Goal: Task Accomplishment & Management: Manage account settings

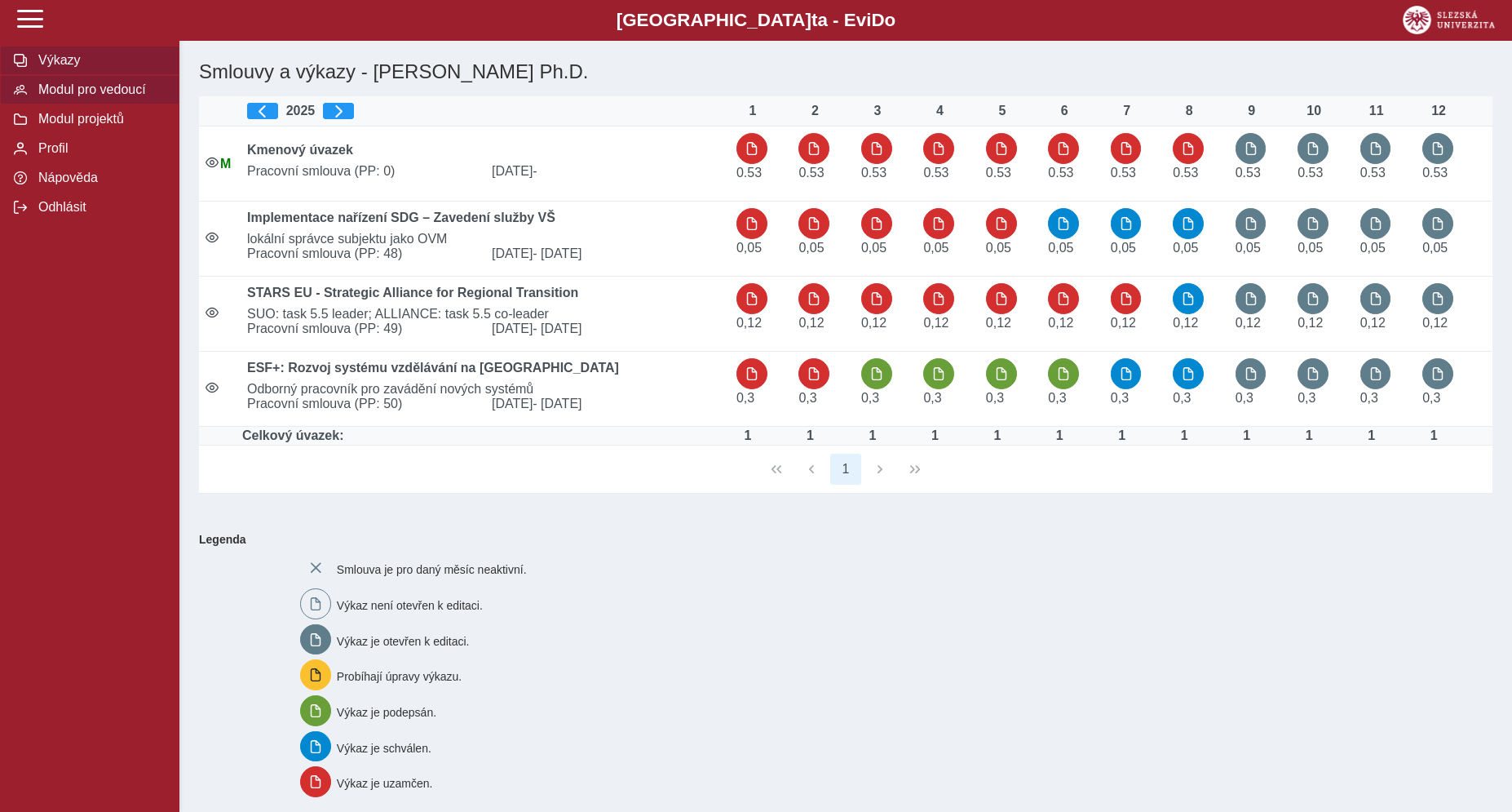
click at [66, 97] on span "Modul pro vedoucí" at bounding box center [99, 89] width 132 height 14
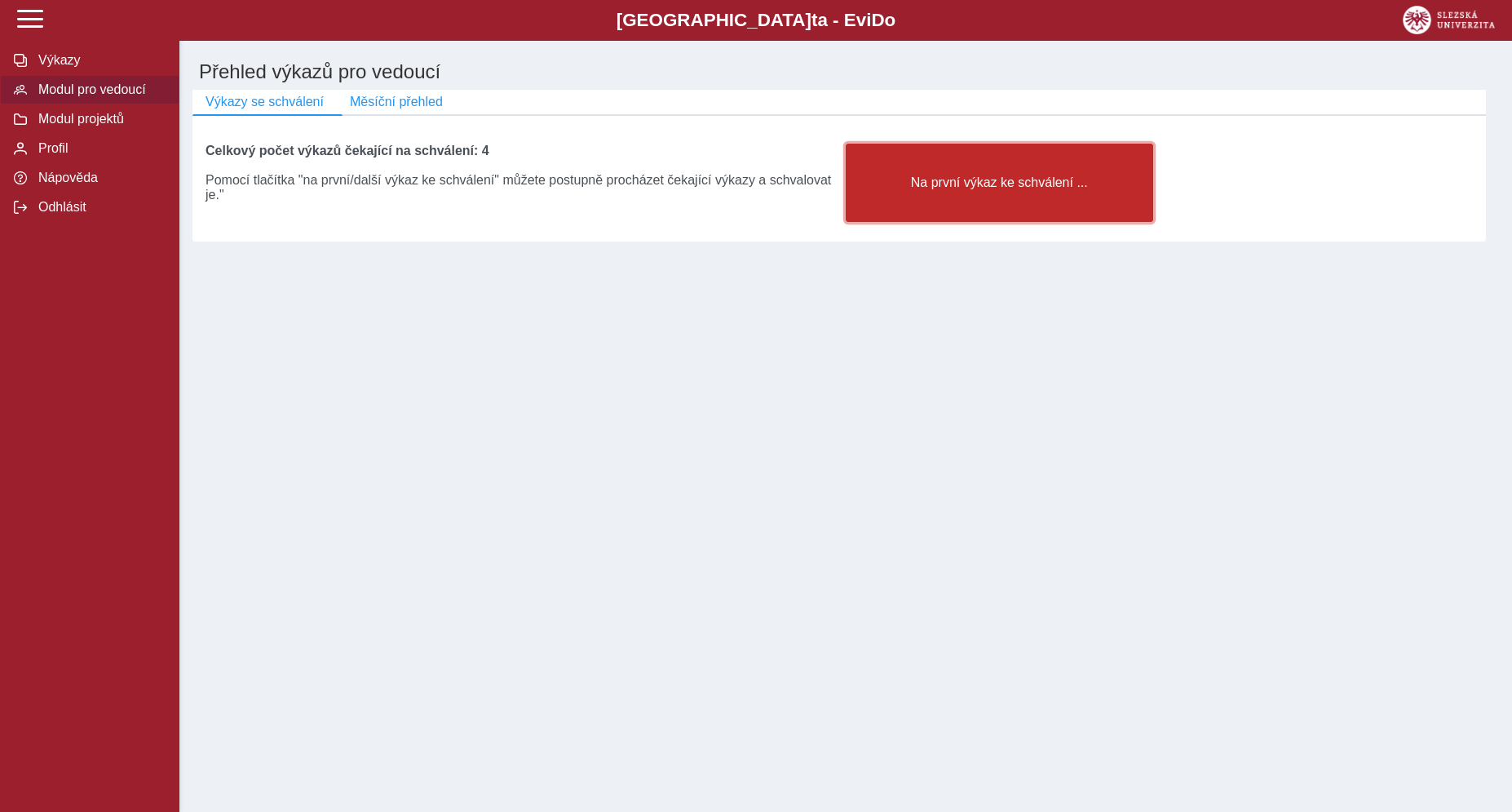
click at [948, 190] on span "Na první výkaz ke schválení ..." at bounding box center [998, 182] width 280 height 14
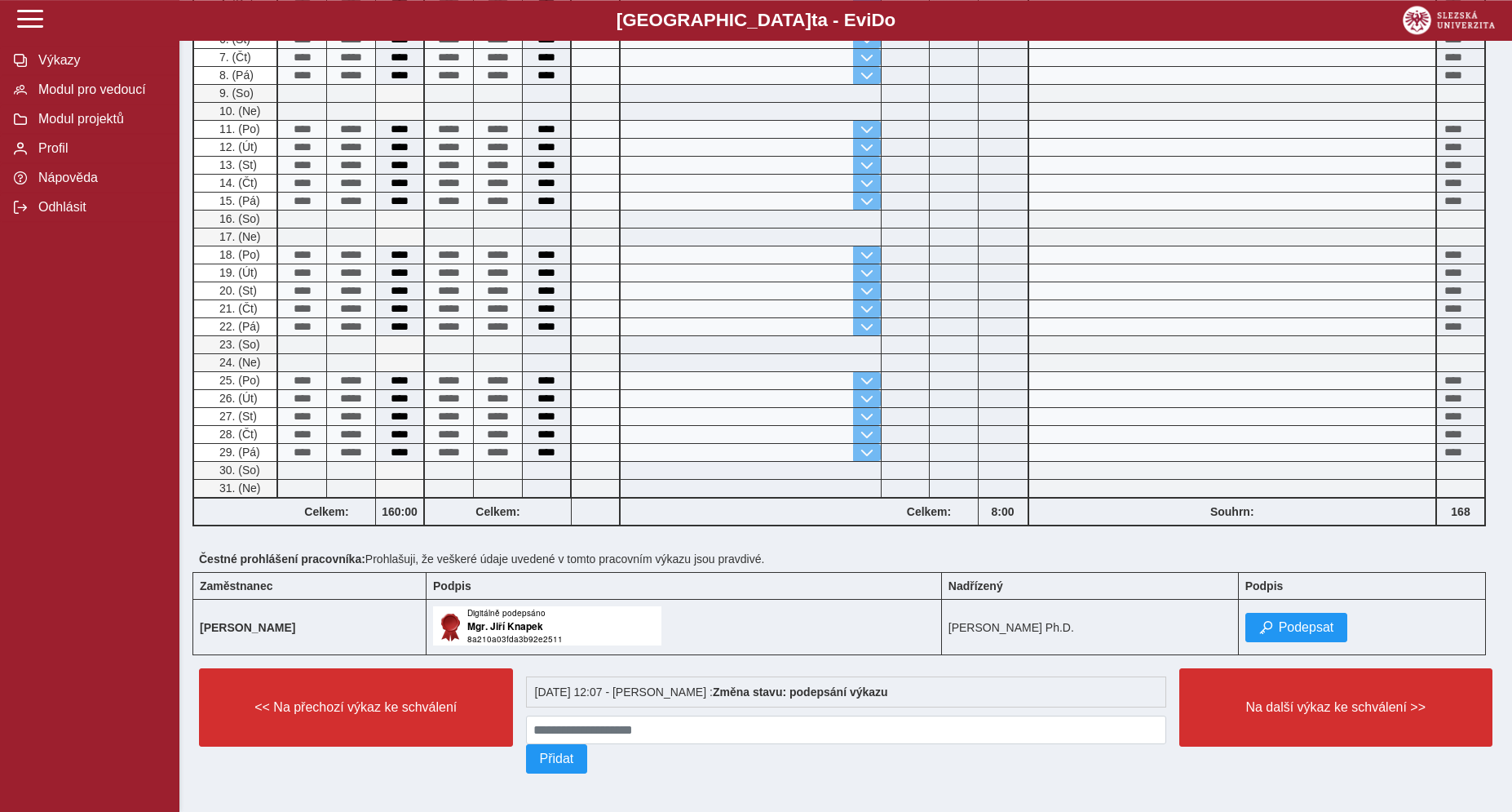
scroll to position [577, 0]
click at [1288, 619] on span "Podepsat" at bounding box center [1307, 626] width 55 height 14
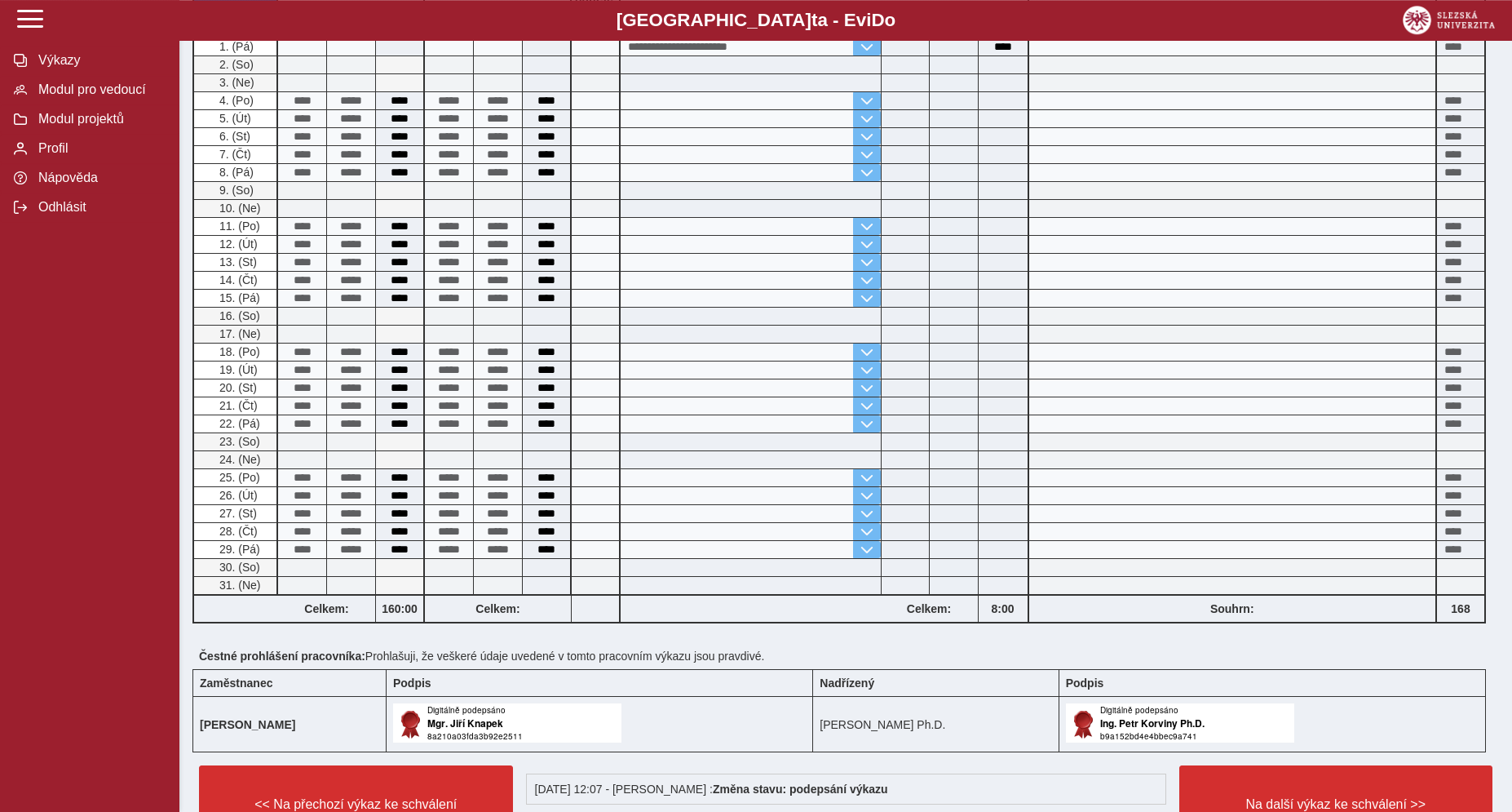
scroll to position [592, 0]
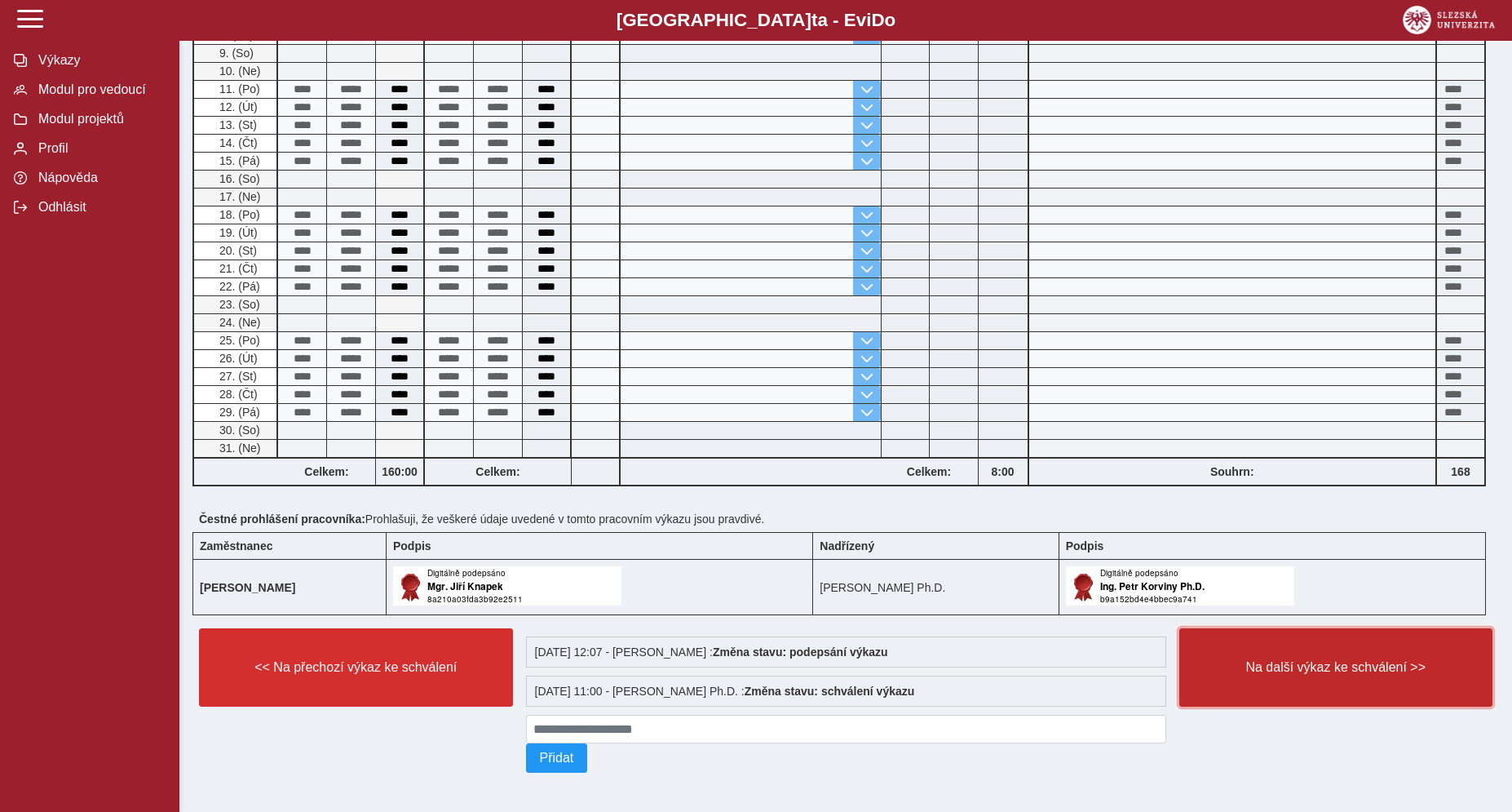
click at [1263, 665] on button "Na další výkaz ke schválení >>" at bounding box center [1336, 667] width 314 height 79
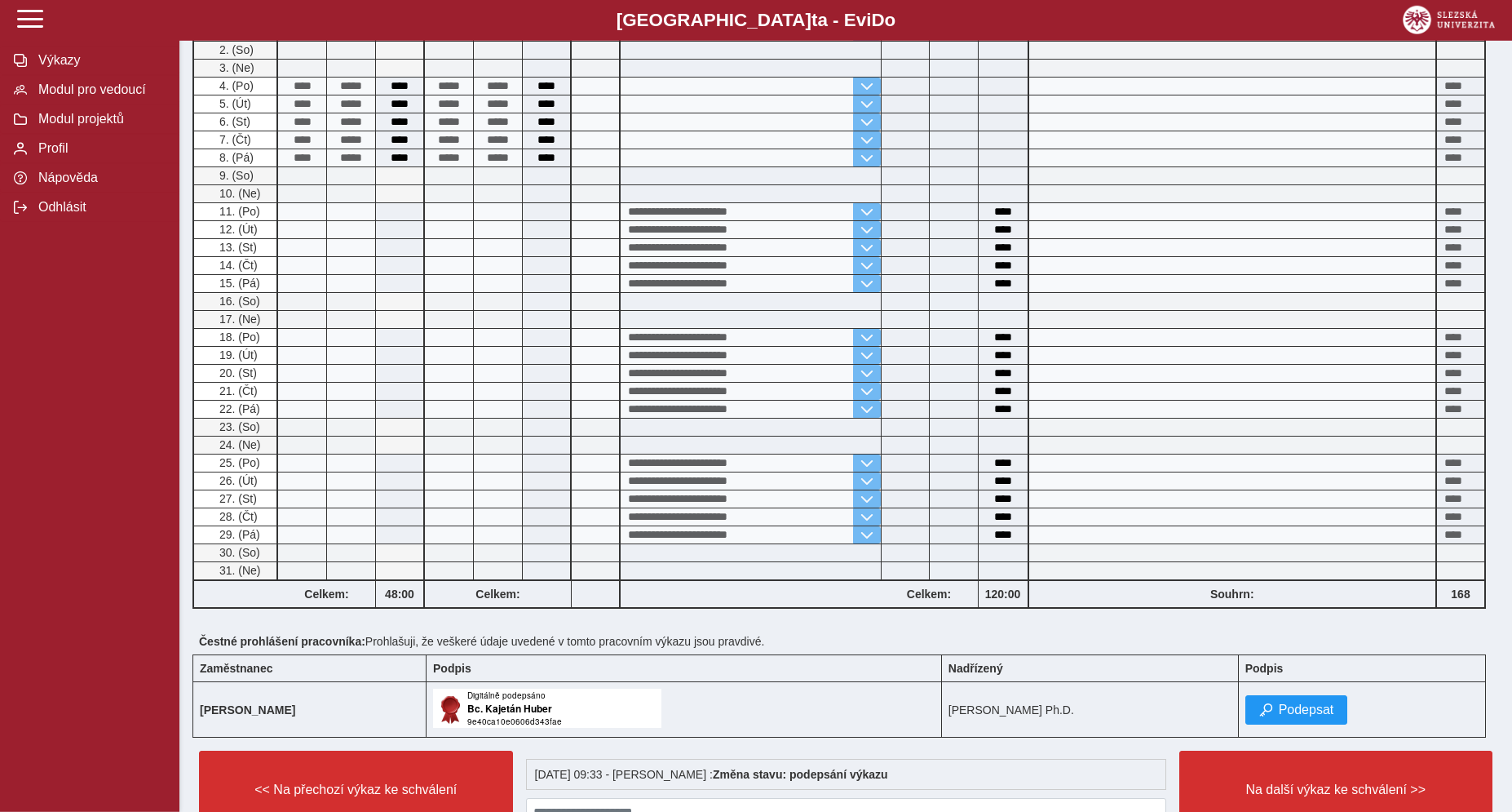
scroll to position [577, 0]
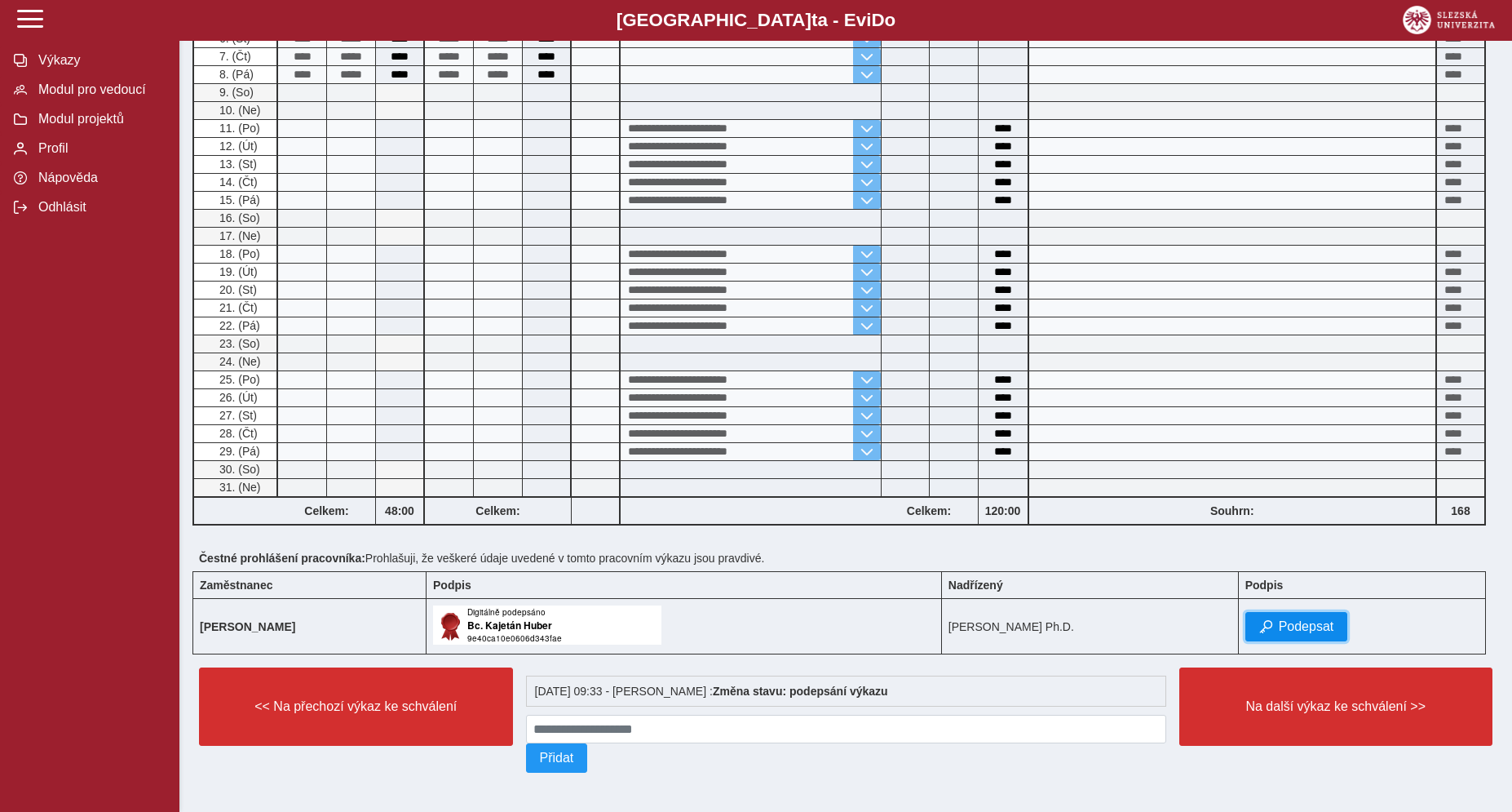
click at [1274, 615] on button "Podepsat" at bounding box center [1296, 626] width 103 height 29
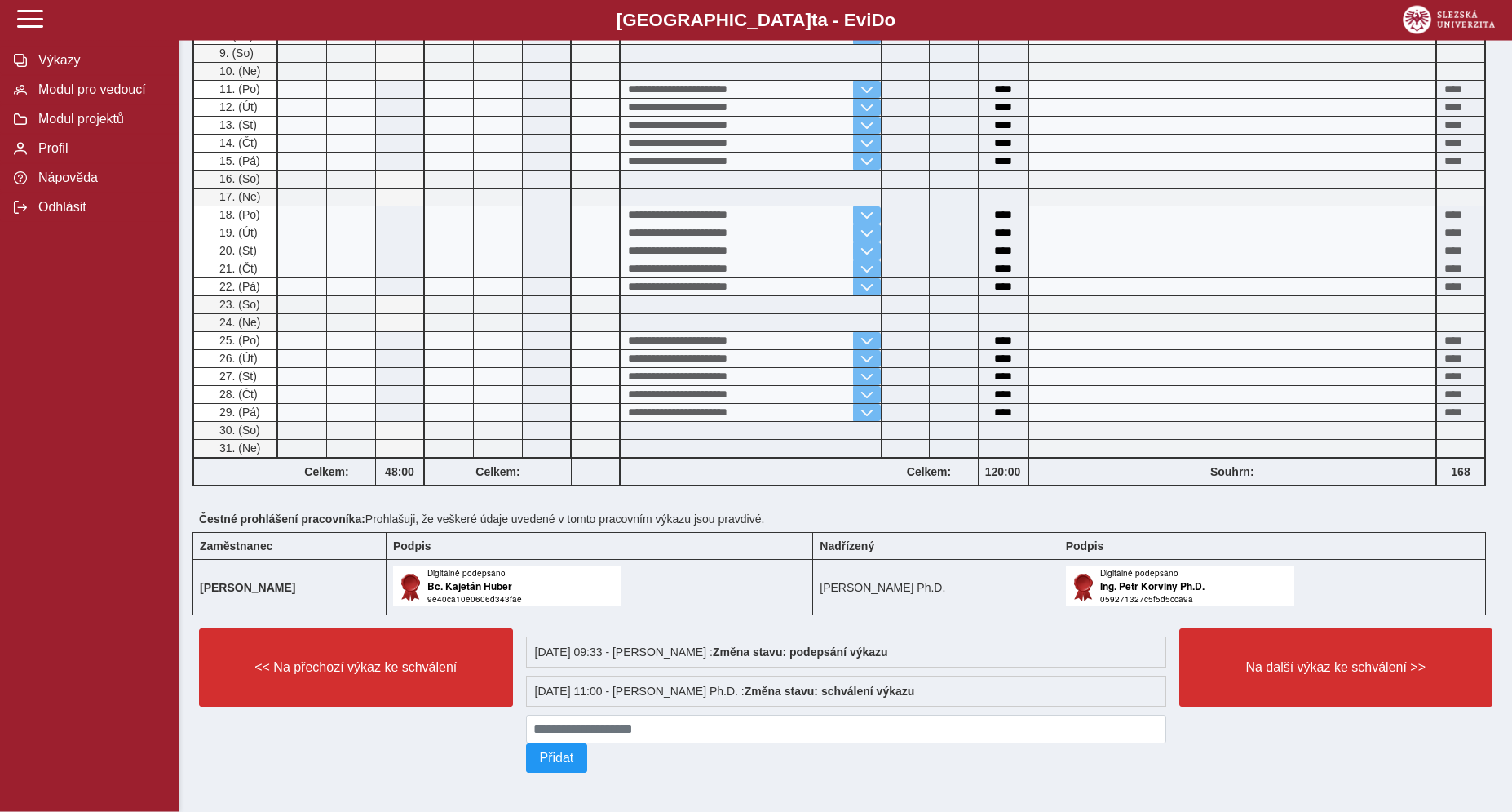
scroll to position [592, 0]
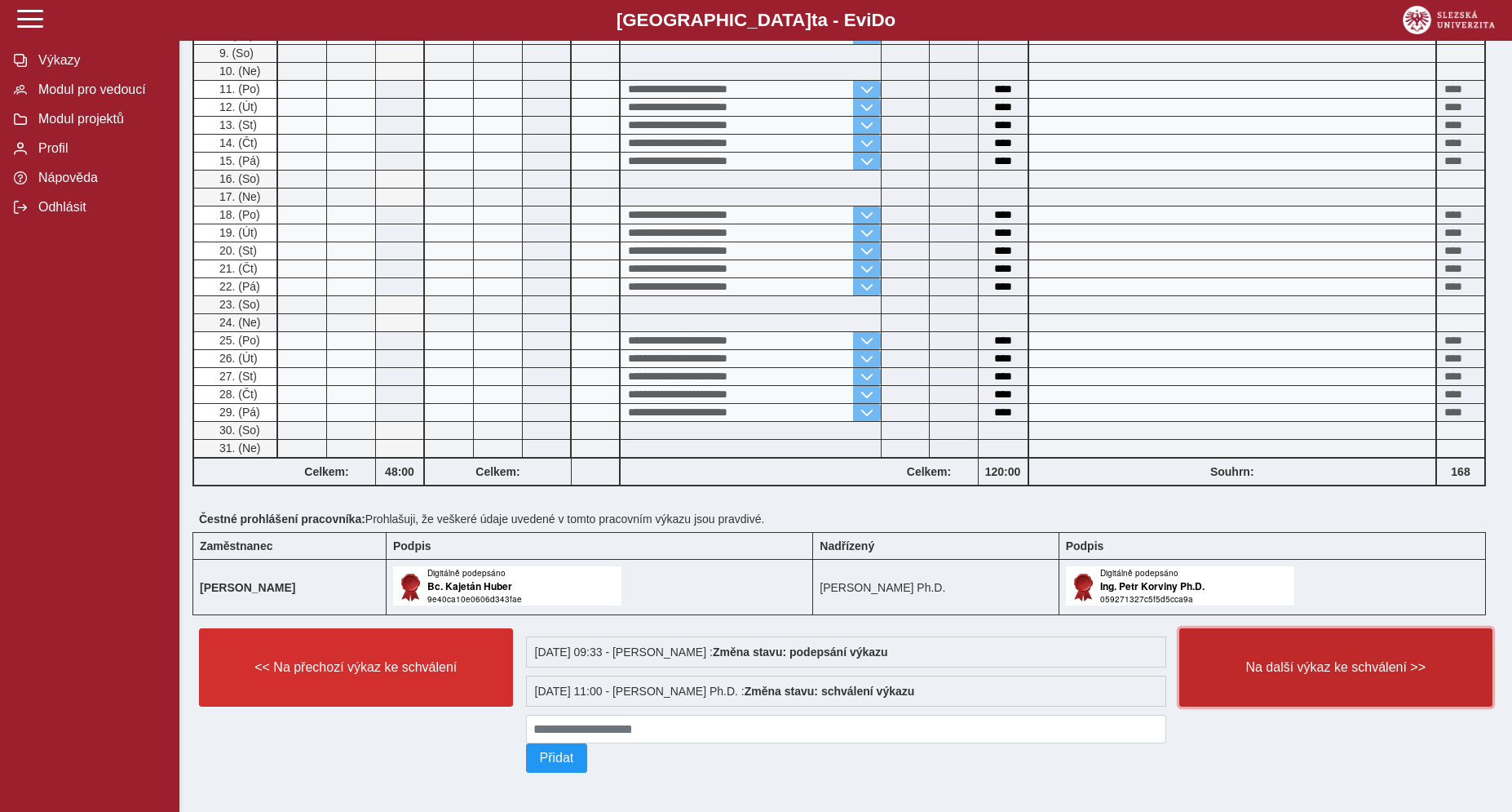
click at [1270, 660] on span "Na další výkaz ke schválení >>" at bounding box center [1336, 667] width 286 height 14
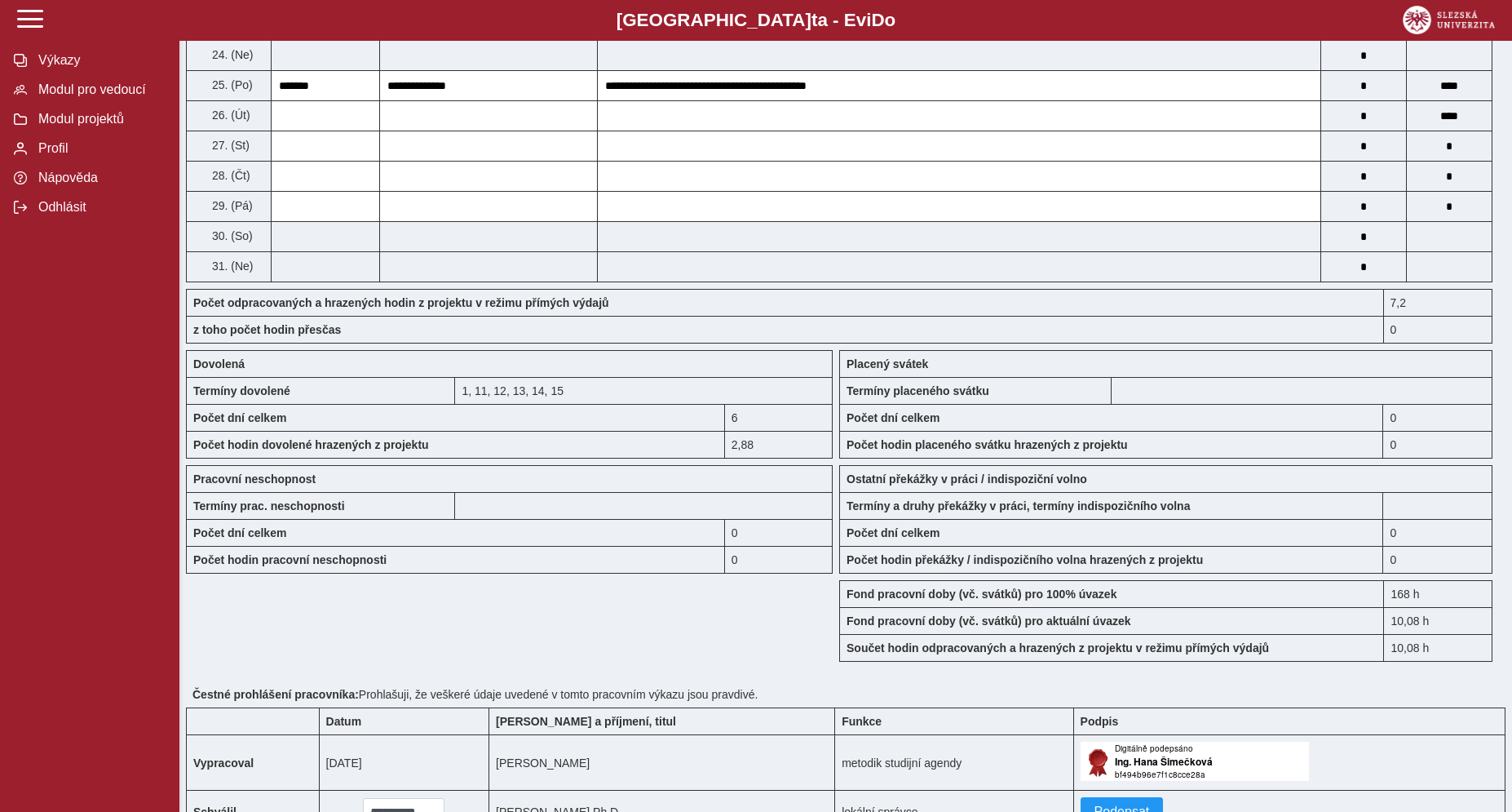
scroll to position [1285, 0]
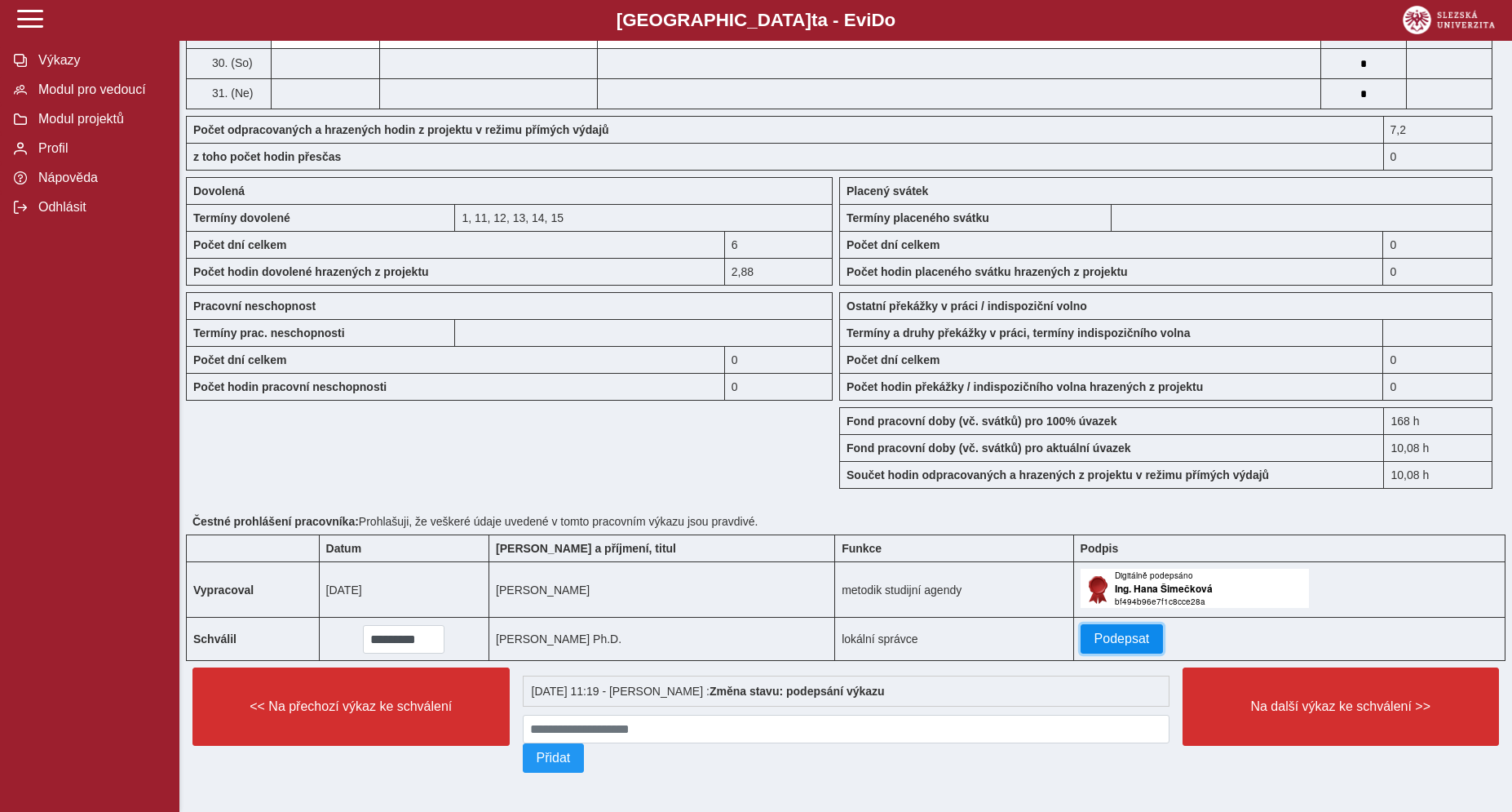
click at [1111, 632] on span "Podepsat" at bounding box center [1122, 639] width 55 height 14
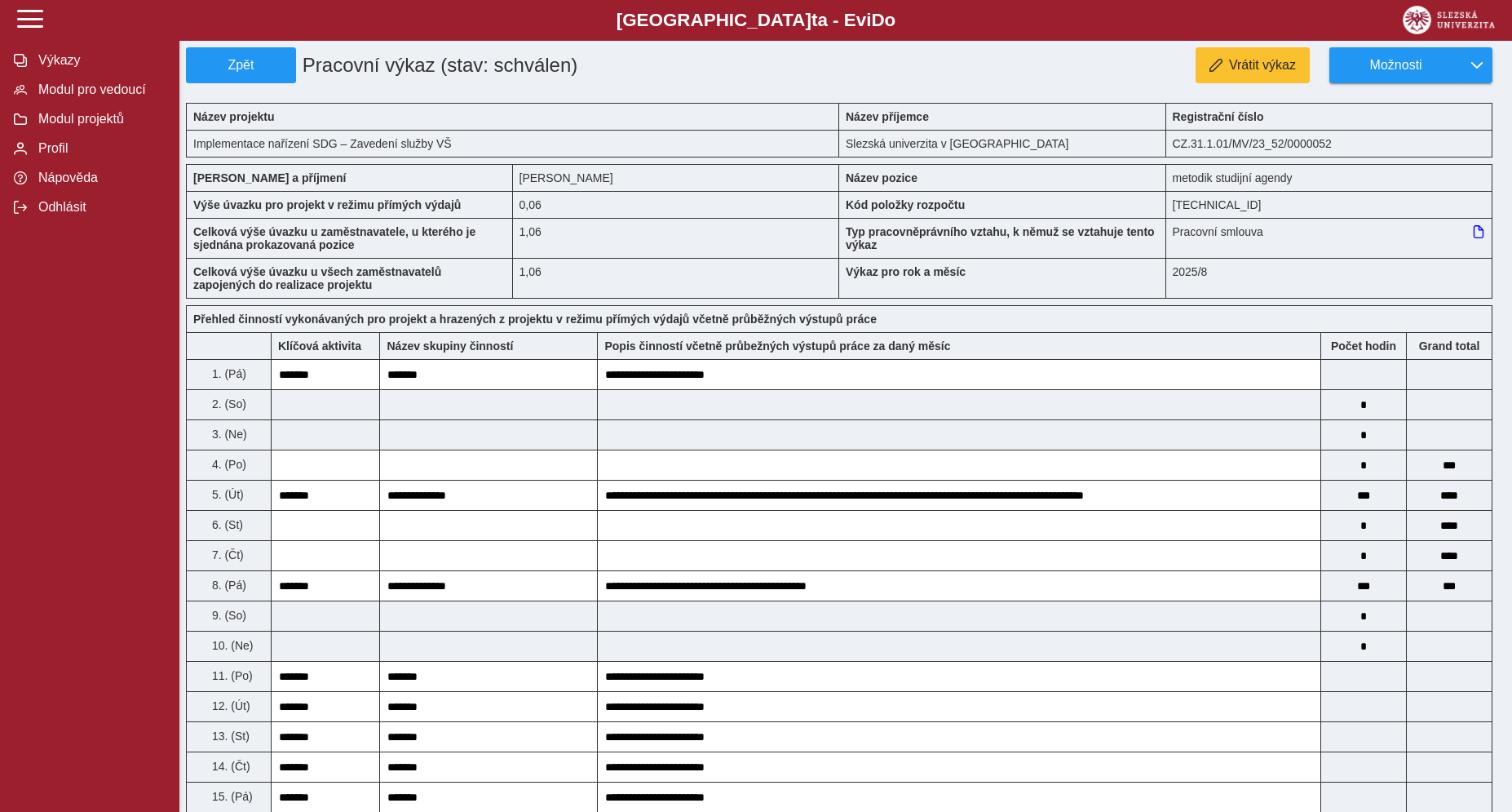
scroll to position [1339, 0]
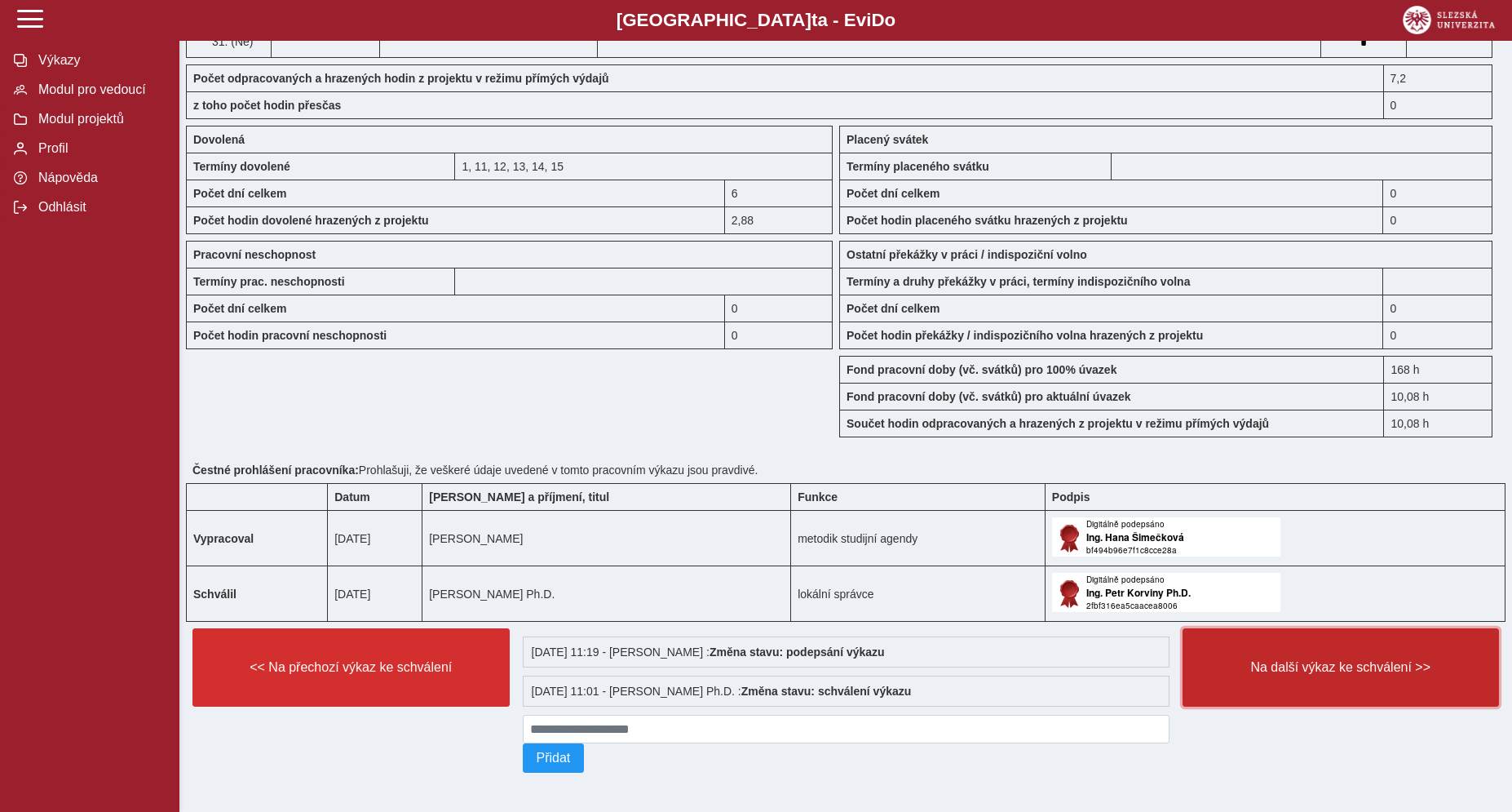
click at [1347, 679] on button "Na další výkaz ke schválení >>" at bounding box center [1341, 667] width 317 height 79
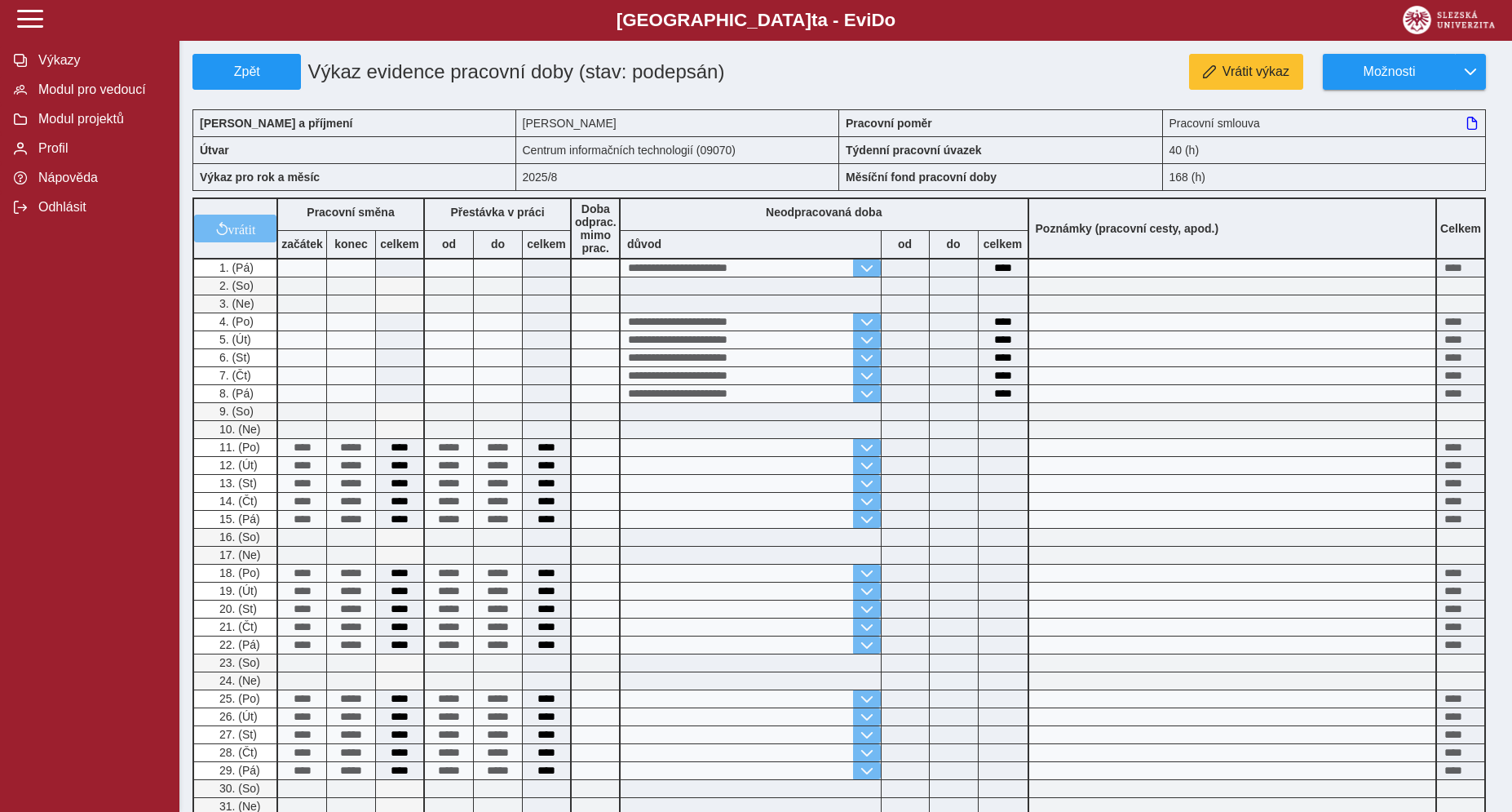
scroll to position [395, 0]
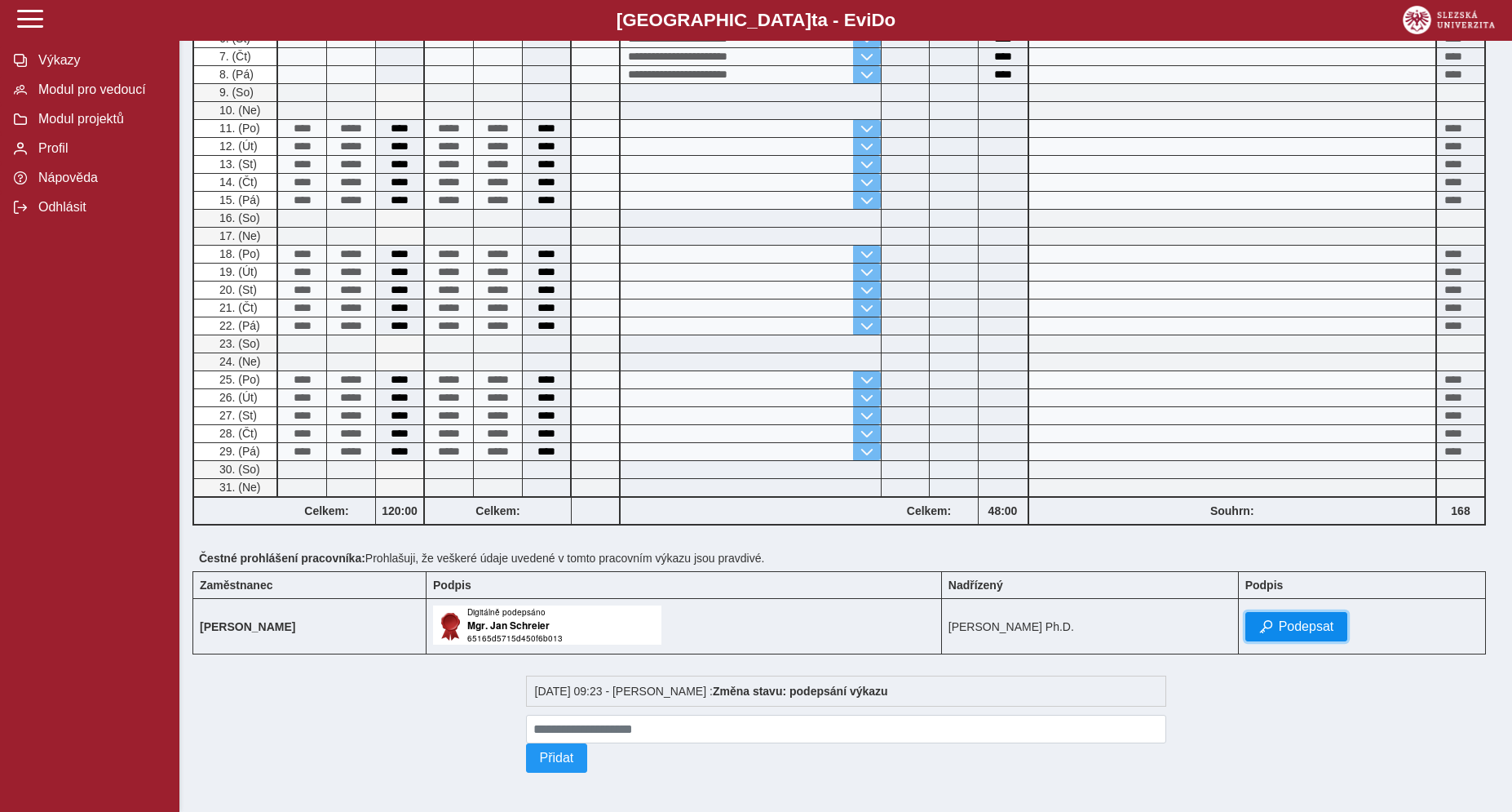
click at [1315, 622] on span "Podepsat" at bounding box center [1307, 626] width 55 height 14
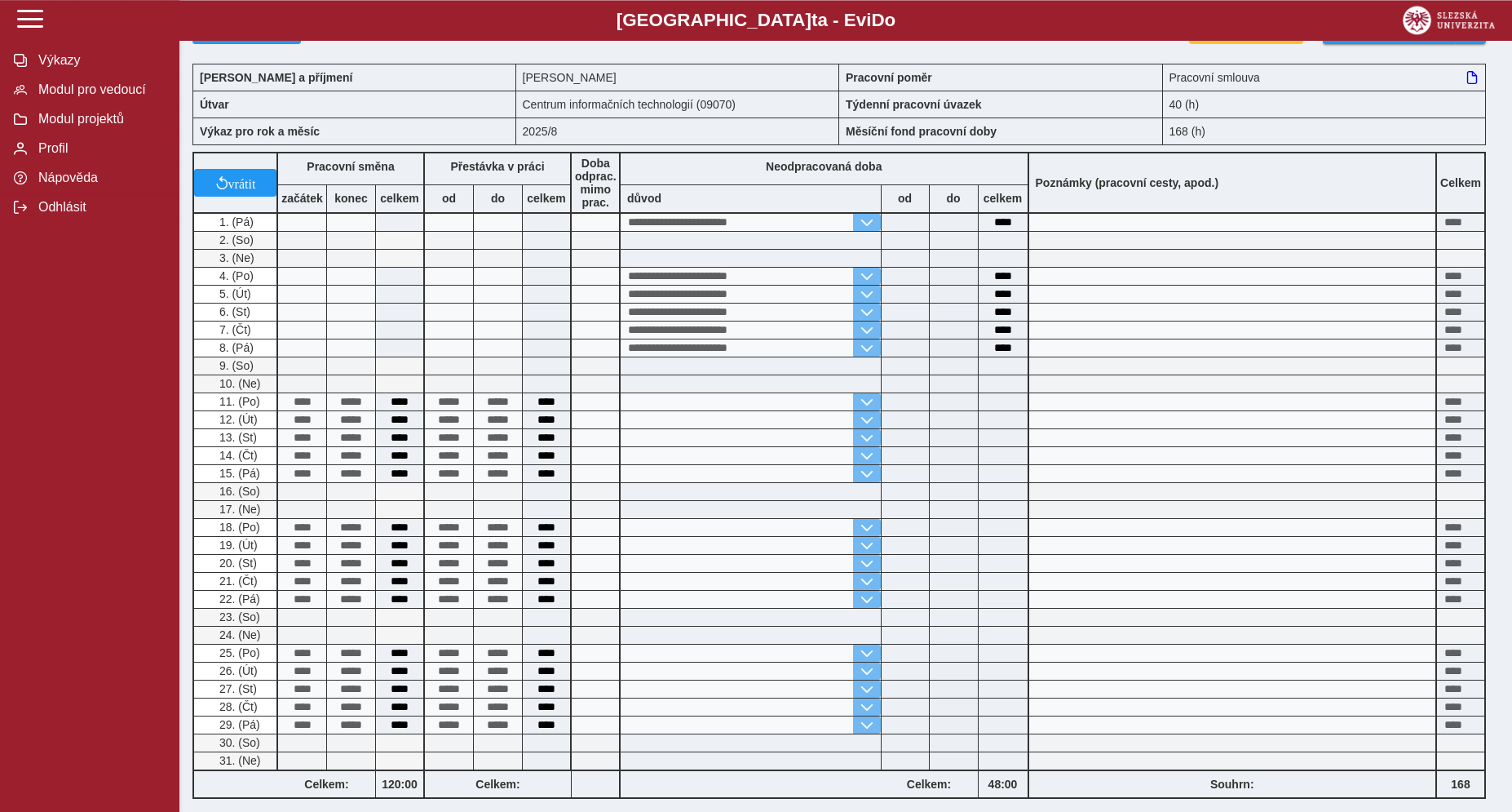
scroll to position [0, 0]
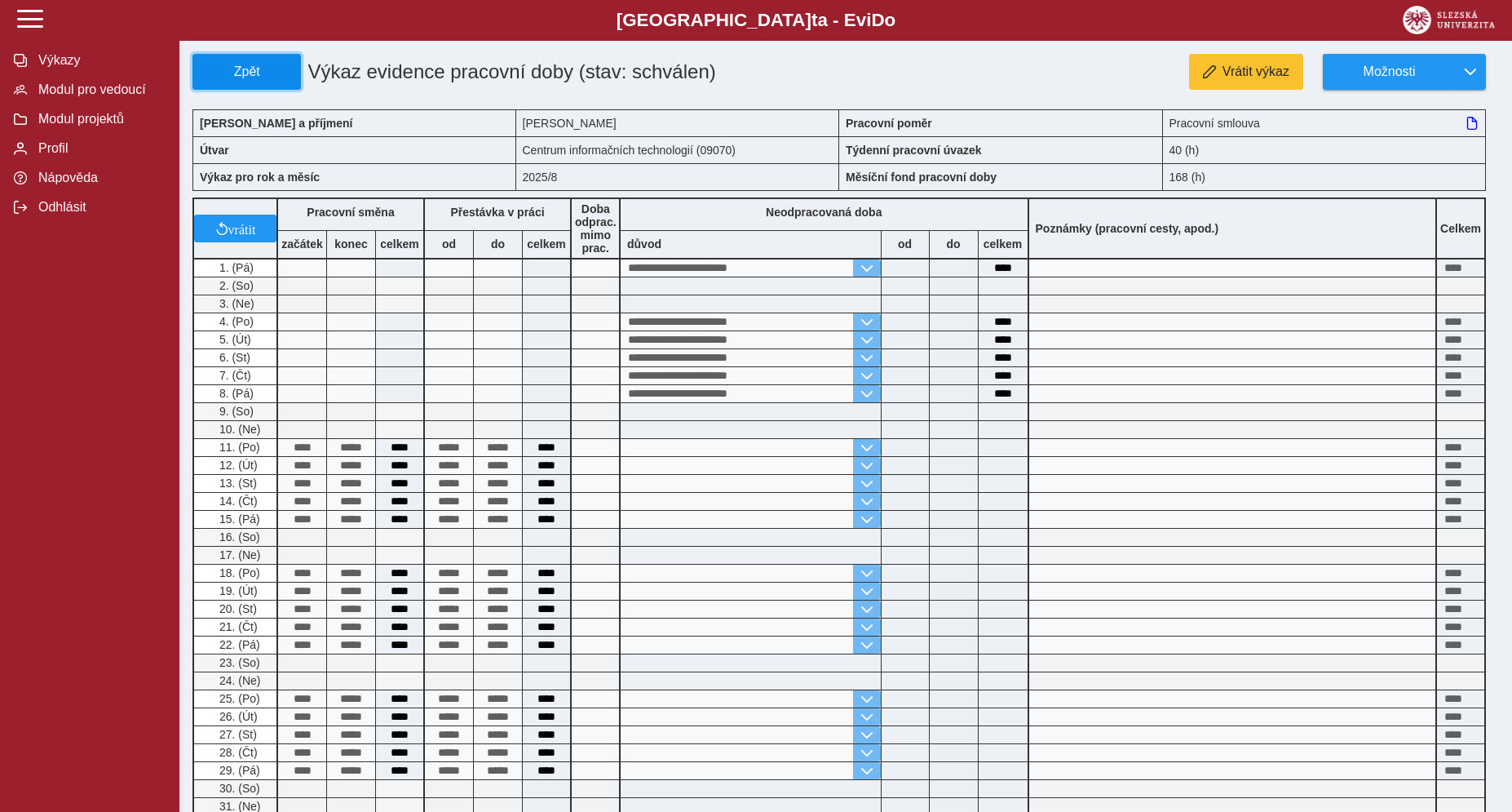
click at [248, 77] on span "Zpět" at bounding box center [246, 71] width 94 height 14
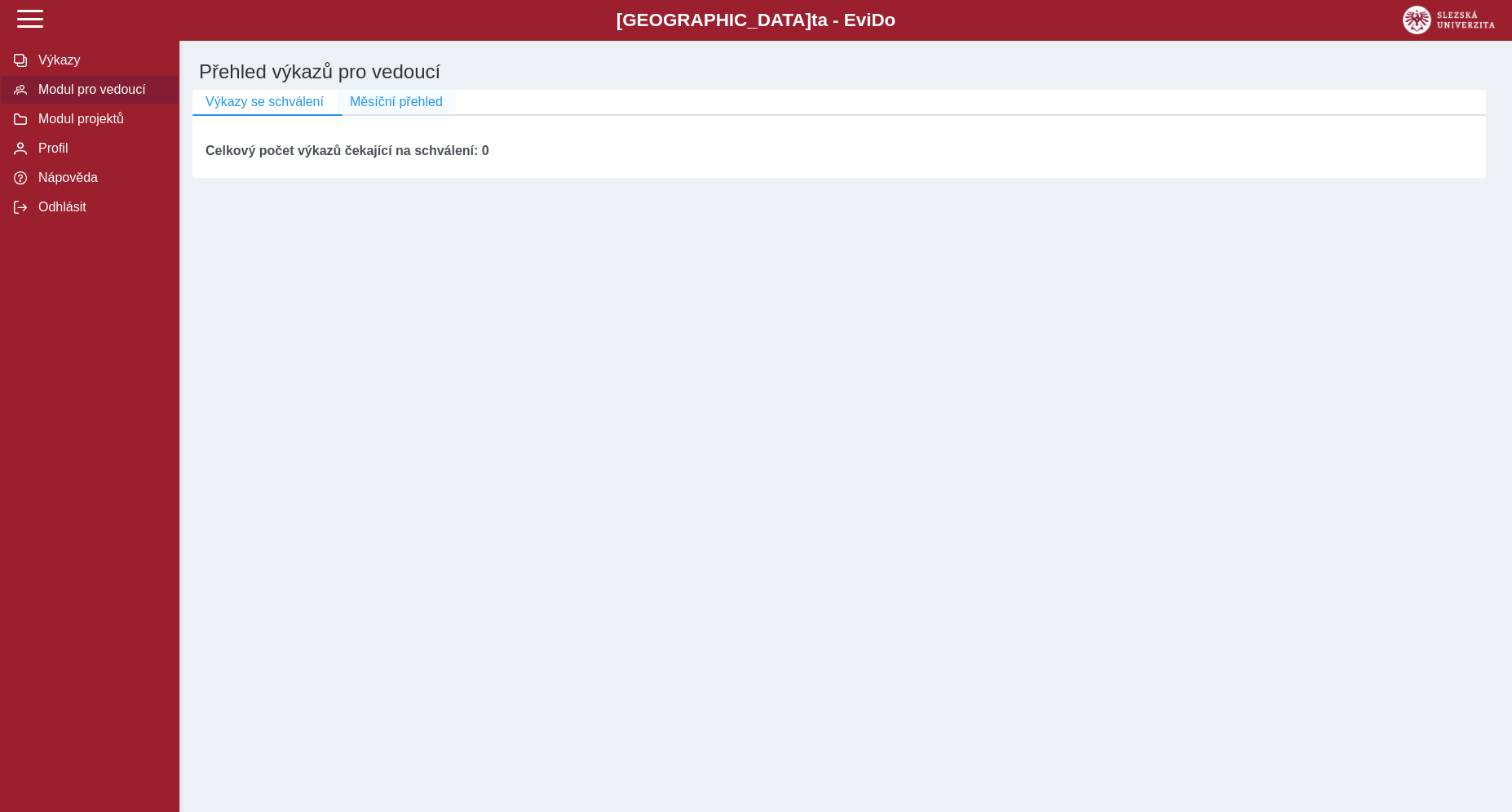
click at [418, 106] on span "Měsíční přehled" at bounding box center [397, 102] width 93 height 14
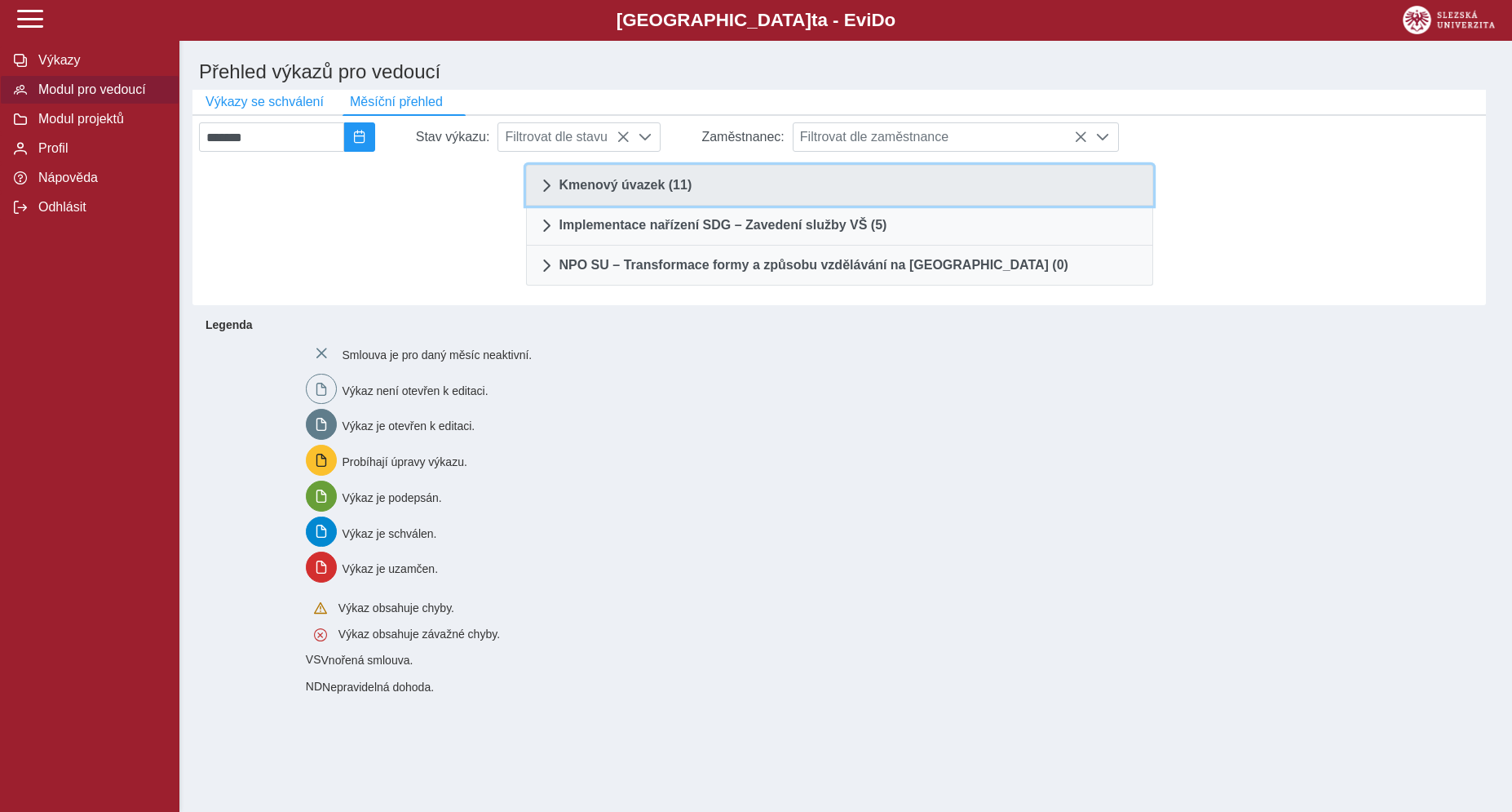
click at [750, 205] on link "Kmenový úvazek (11)" at bounding box center [840, 185] width 627 height 41
click at [537, 188] on link "Kmenový úvazek (11)" at bounding box center [840, 185] width 627 height 41
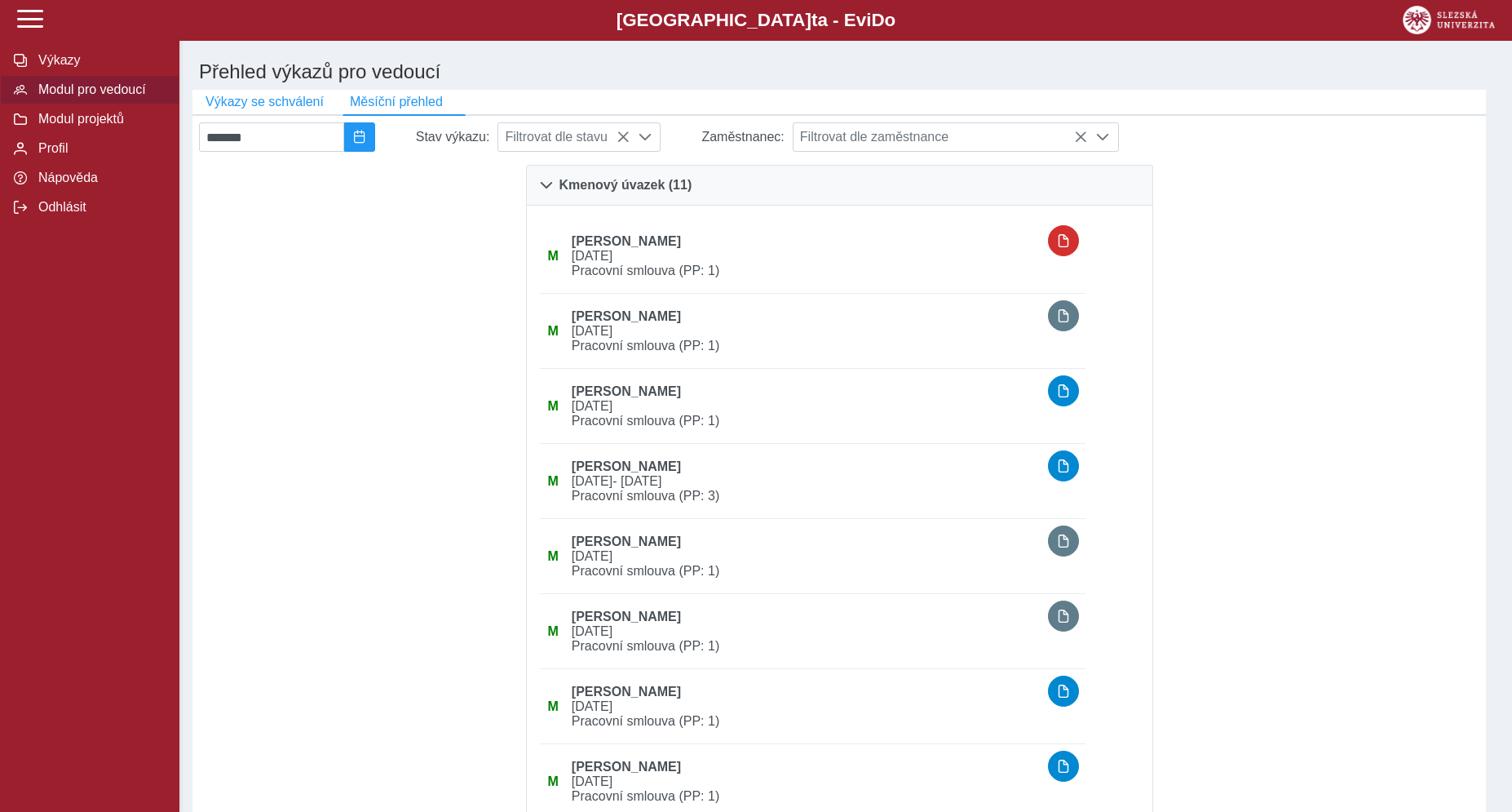
click at [1303, 309] on div at bounding box center [1319, 657] width 321 height 1000
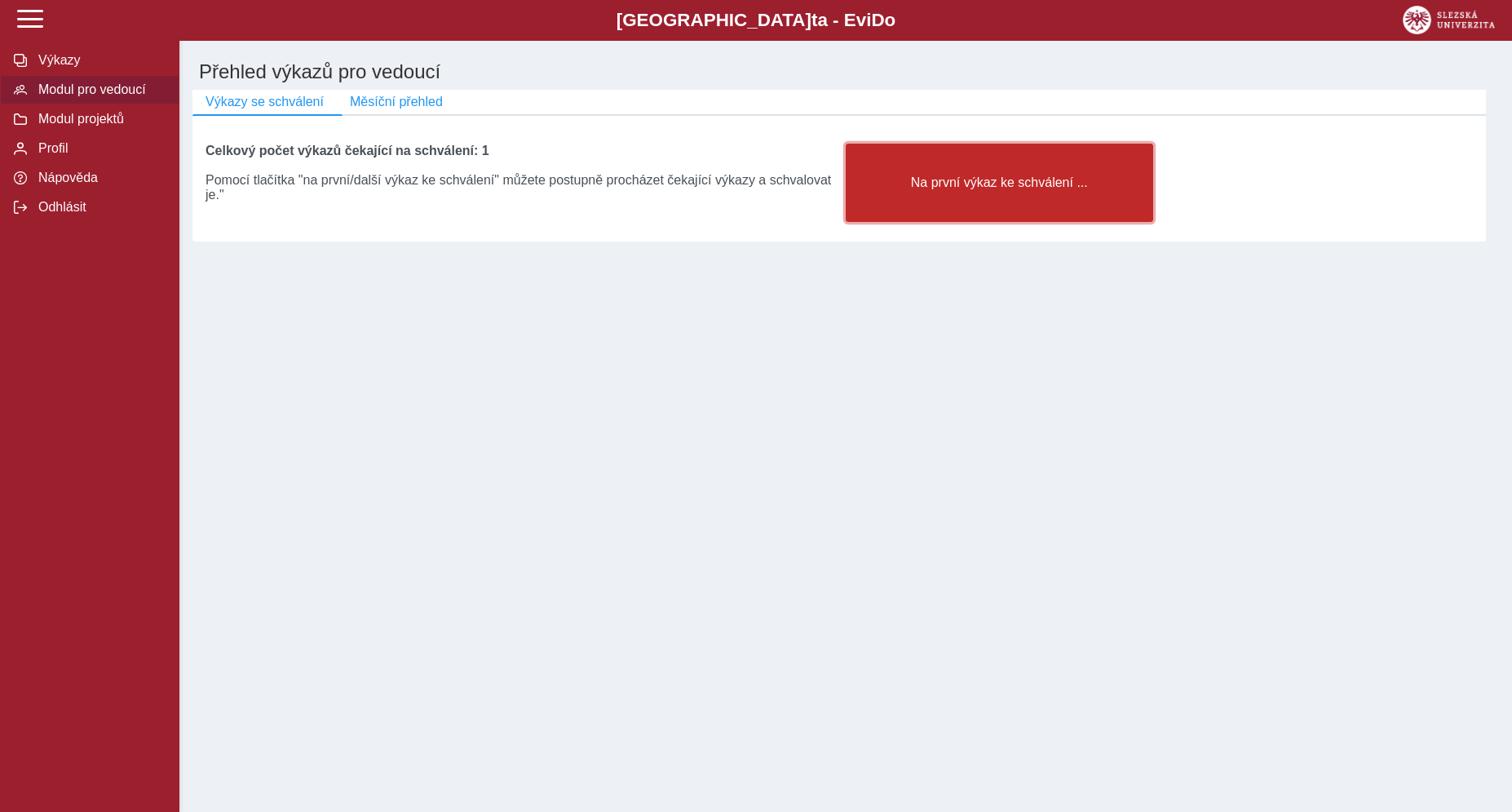
click at [975, 189] on span "Na první výkaz ke schválení ..." at bounding box center [998, 182] width 280 height 14
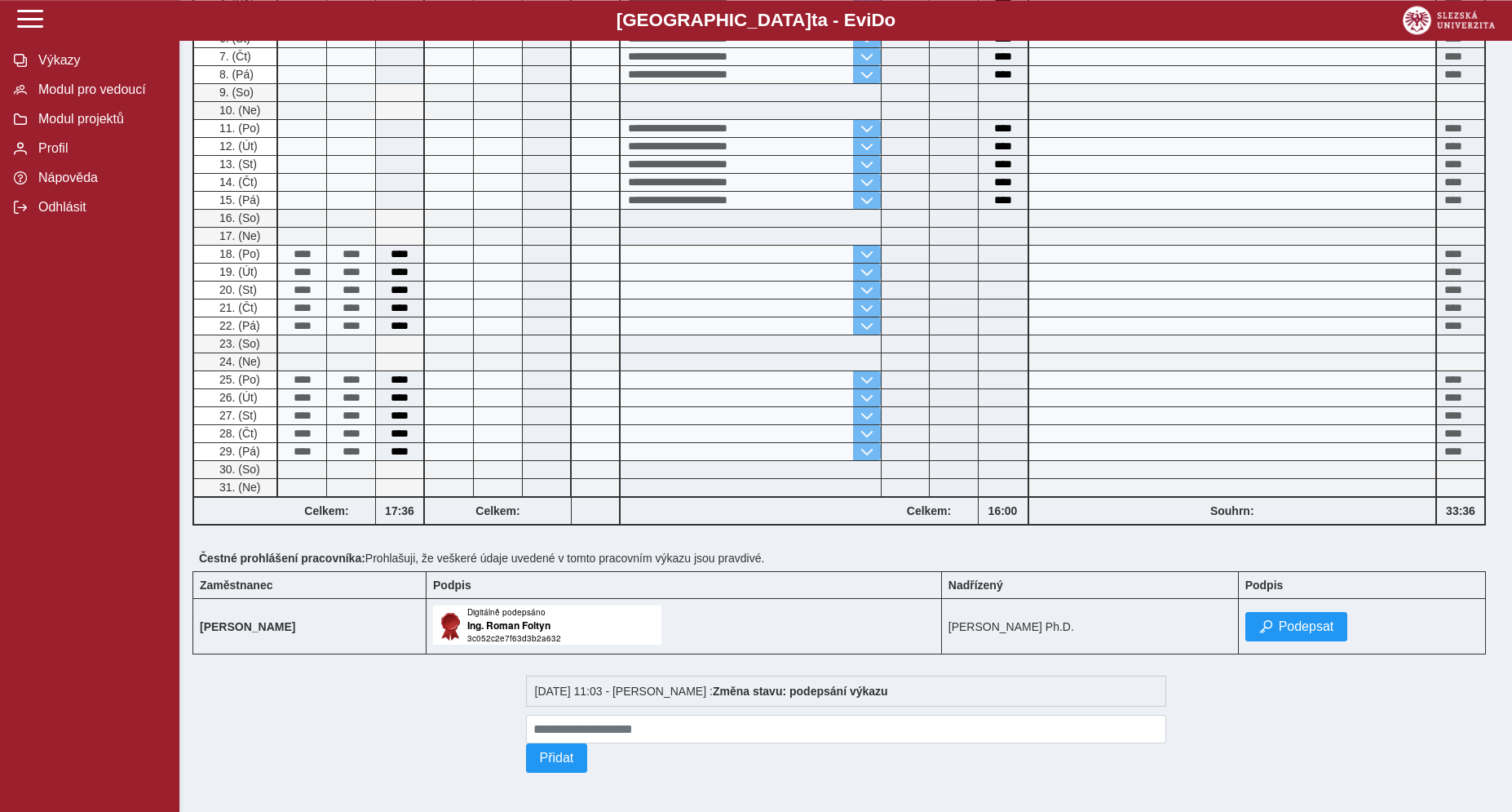
scroll to position [577, 0]
click at [1282, 619] on span "Podepsat" at bounding box center [1307, 626] width 55 height 14
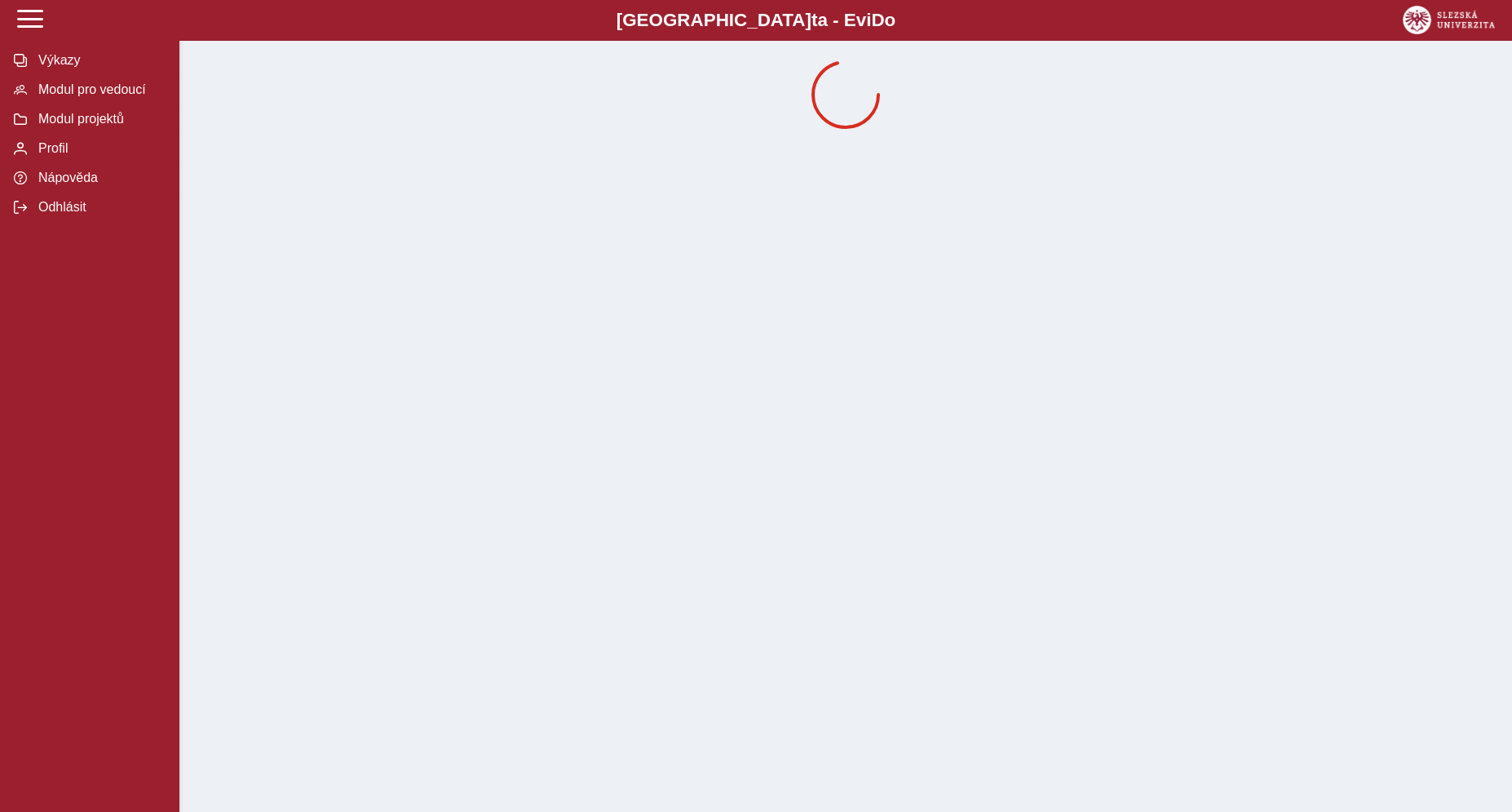
scroll to position [0, 0]
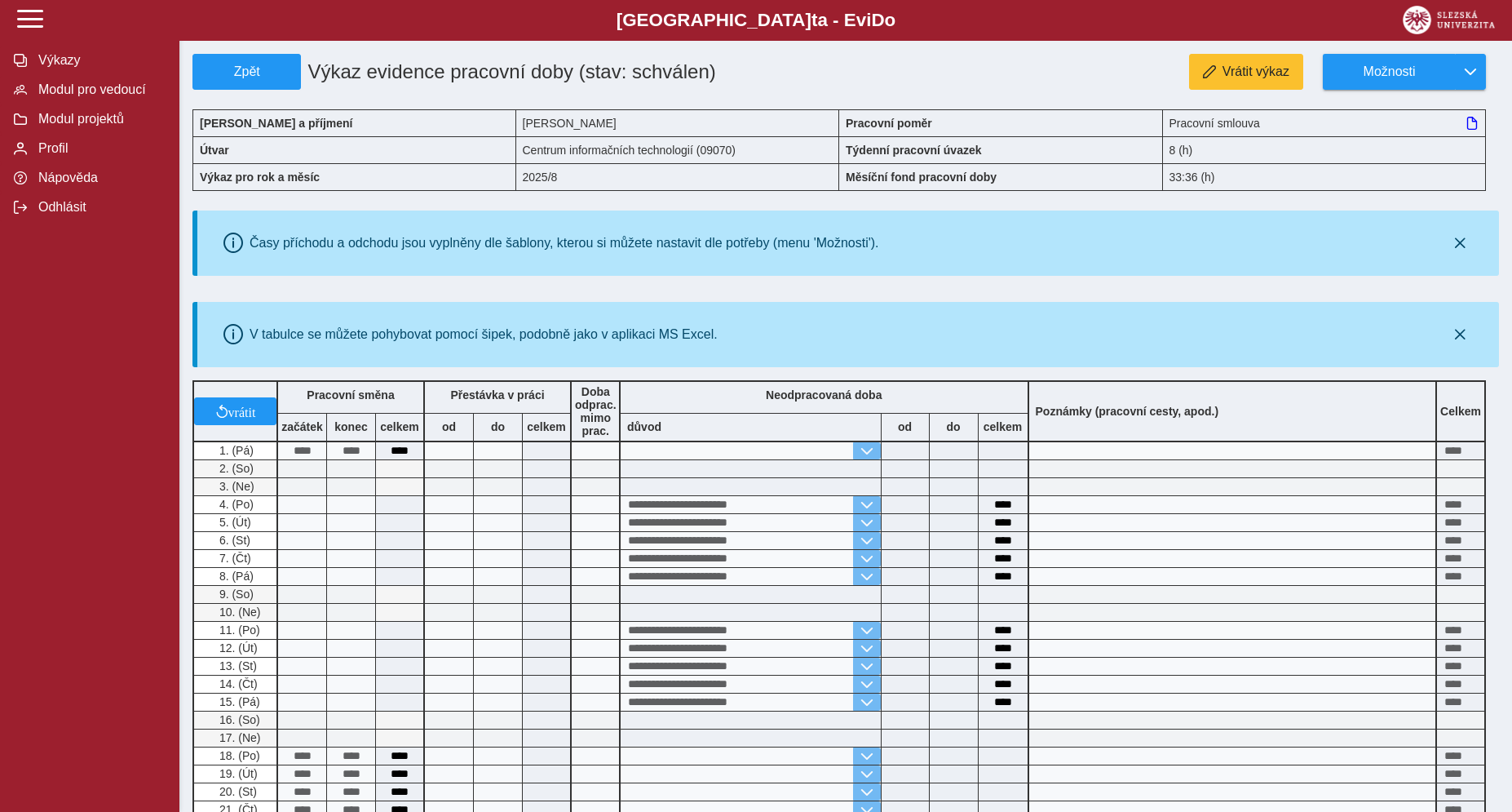
click at [864, 347] on div "V tabulce se můžete pohybovat pomocí šipek, podobně jako v aplikaci MS Excel." at bounding box center [848, 334] width 1289 height 52
click at [966, 335] on div "V tabulce se můžete pohybovat pomocí šipek, podobně jako v aplikaci MS Excel." at bounding box center [848, 334] width 1289 height 52
click at [265, 77] on span "Zpět" at bounding box center [246, 71] width 94 height 14
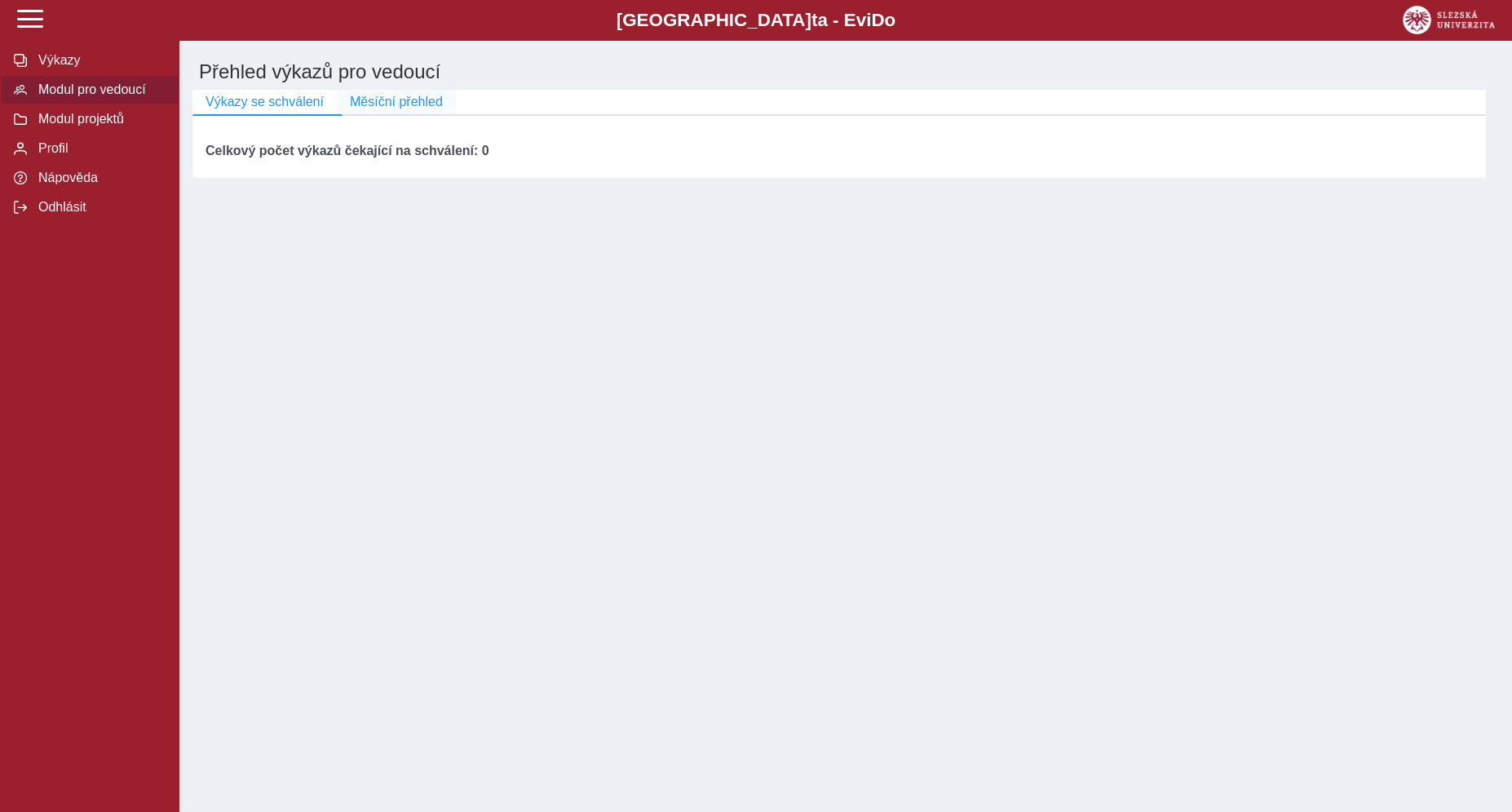
click at [380, 105] on span "Měsíční přehled" at bounding box center [397, 102] width 93 height 14
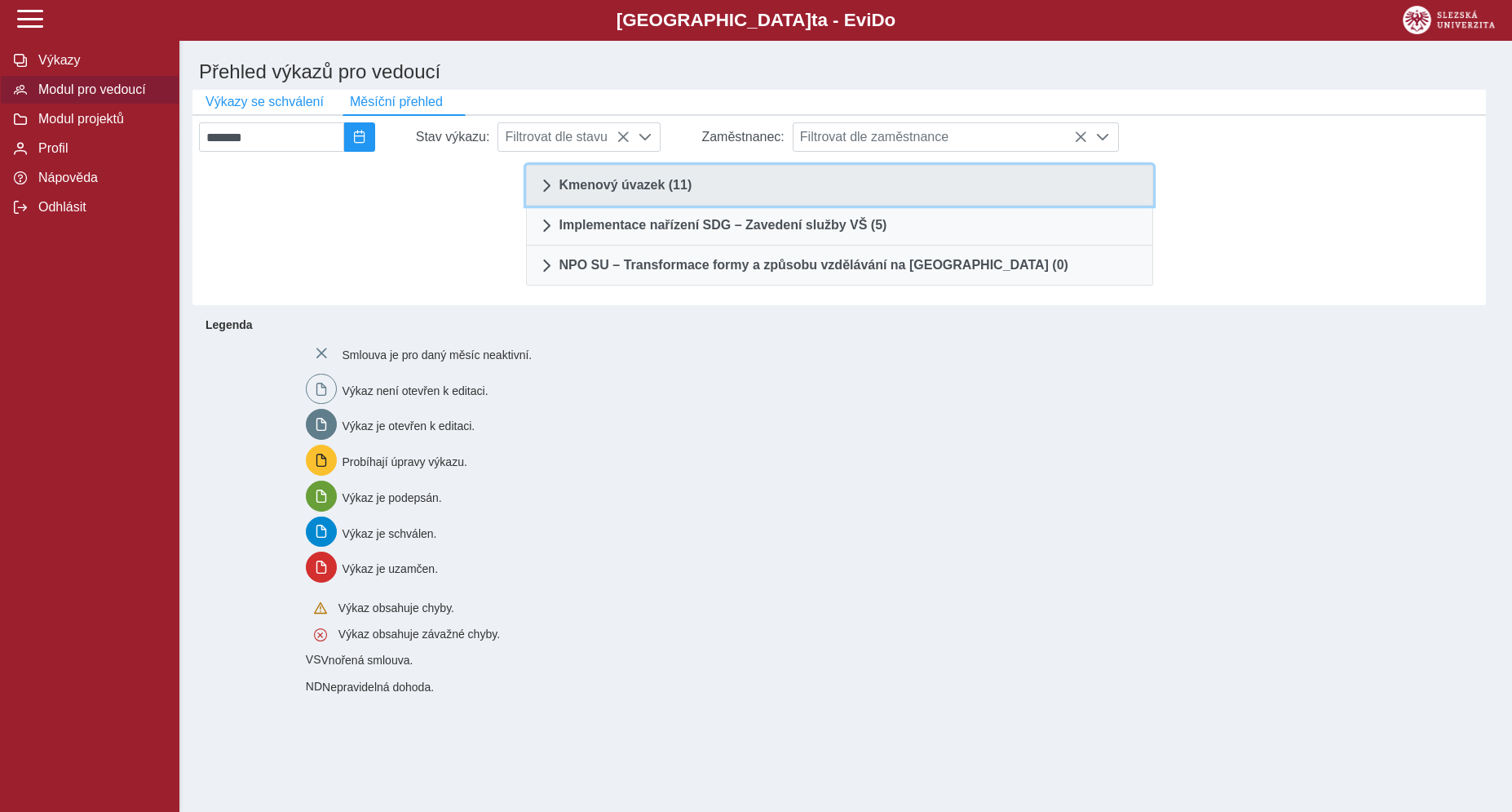
click at [598, 202] on link "Kmenový úvazek (11)" at bounding box center [840, 185] width 627 height 41
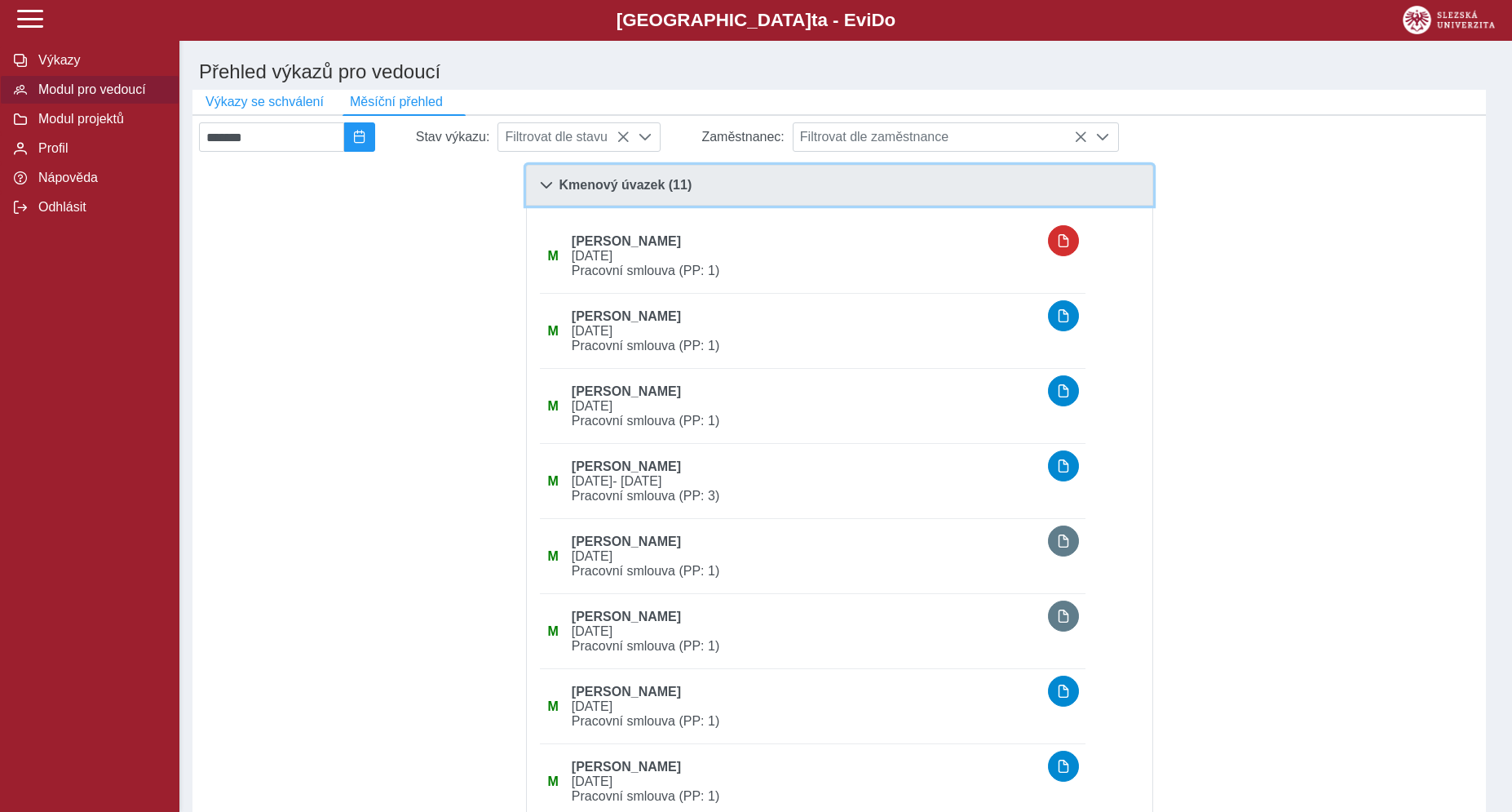
click at [550, 192] on span at bounding box center [546, 185] width 13 height 13
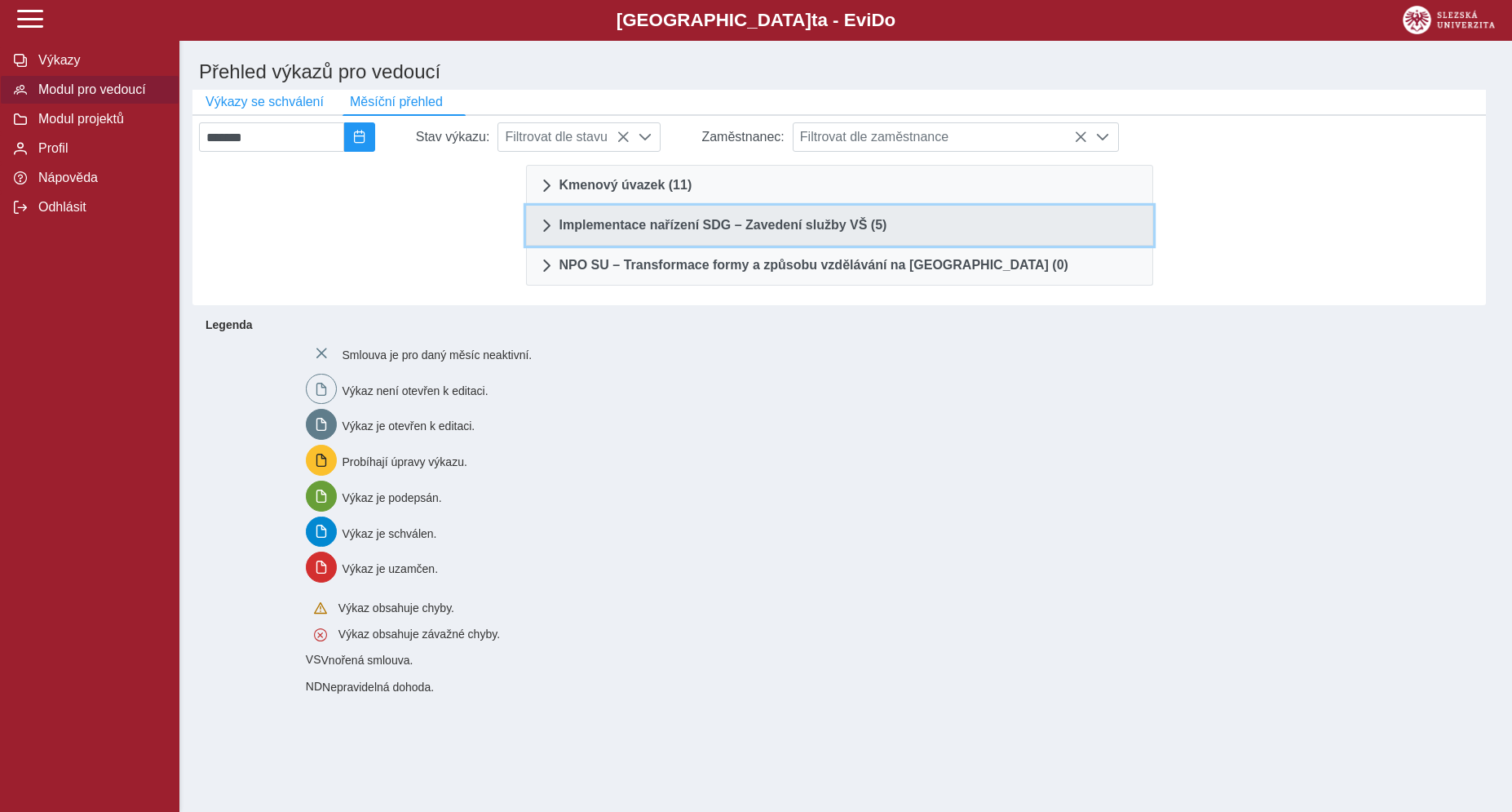
click at [555, 239] on link "Implementace nařízení SDG – Zavedení služby VŠ (5)" at bounding box center [840, 225] width 627 height 40
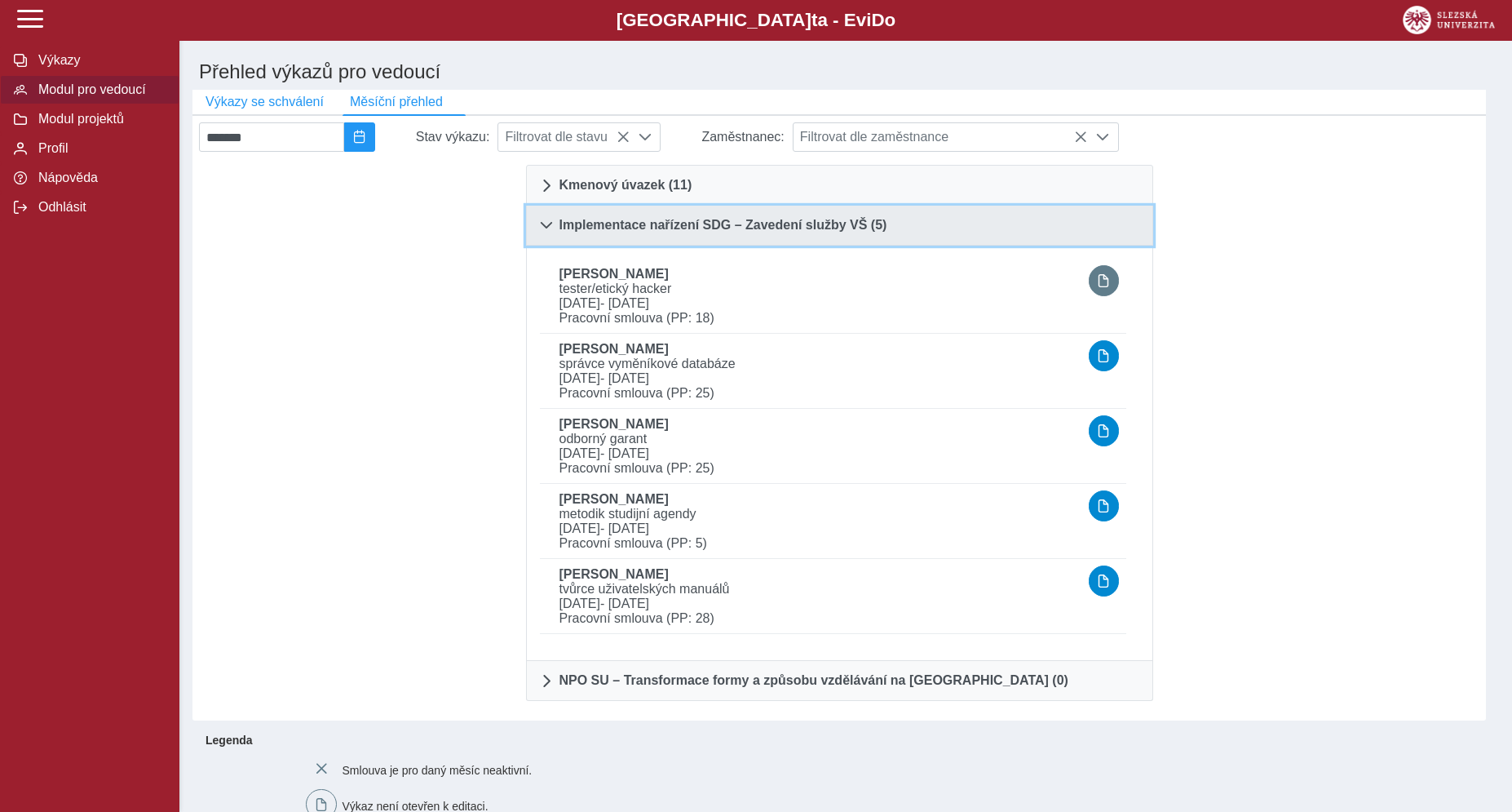
click at [543, 231] on span at bounding box center [546, 225] width 13 height 13
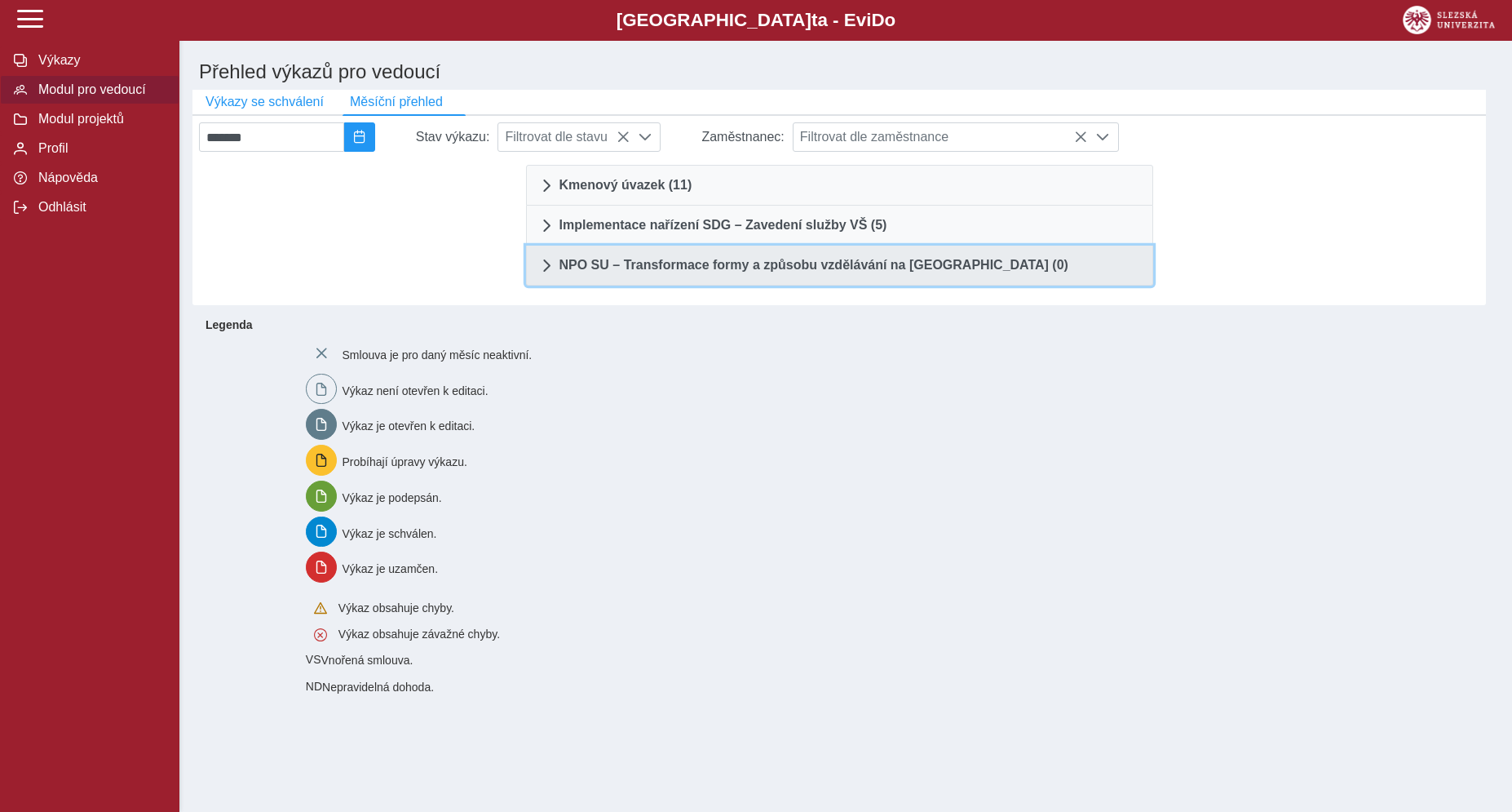
click at [614, 272] on span "NPO SU – Transformace formy a způsobu vzdělávání na [GEOGRAPHIC_DATA] (0)" at bounding box center [814, 264] width 509 height 13
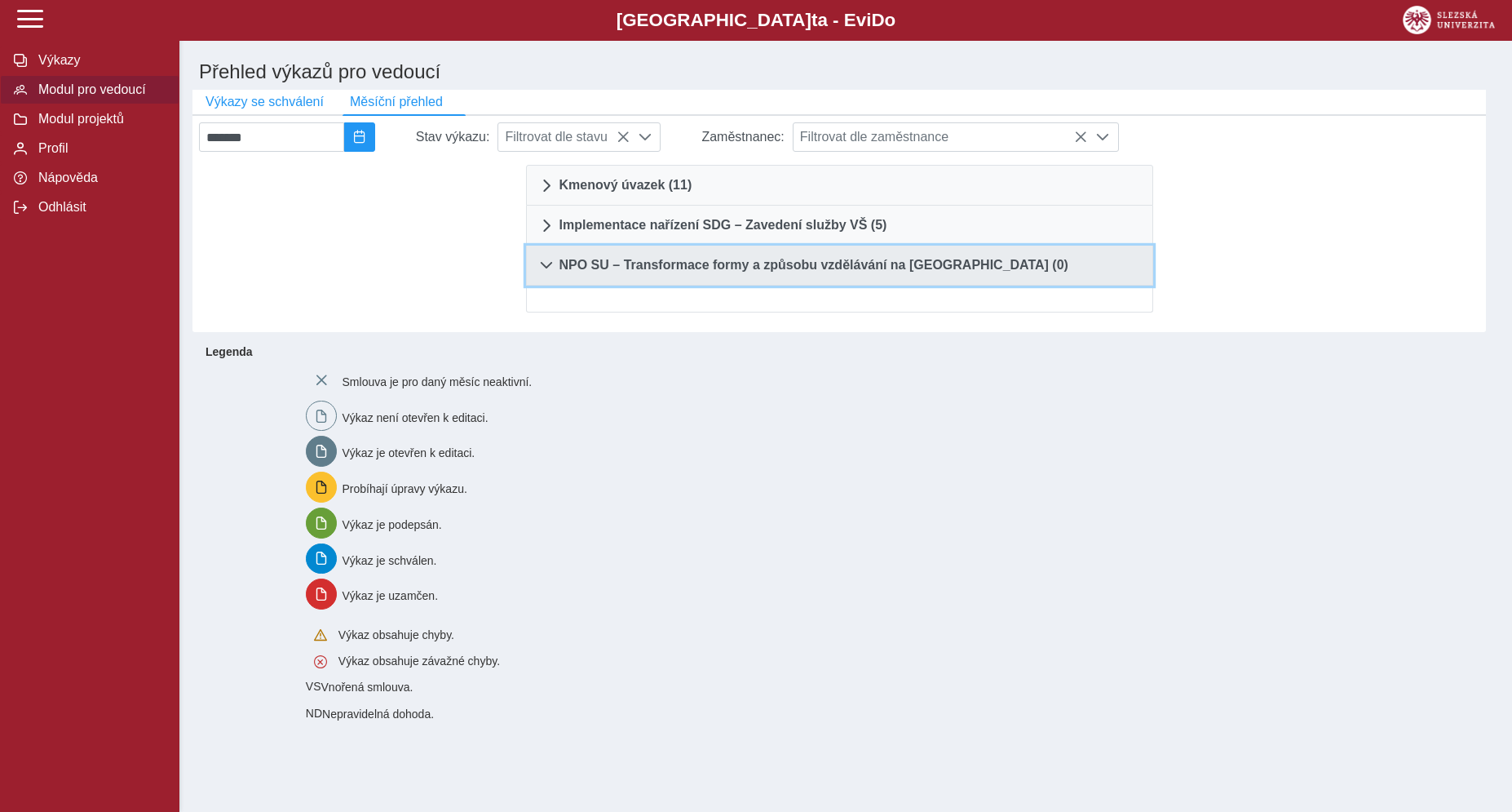
click at [544, 272] on span at bounding box center [546, 264] width 13 height 13
